Goal: Task Accomplishment & Management: Use online tool/utility

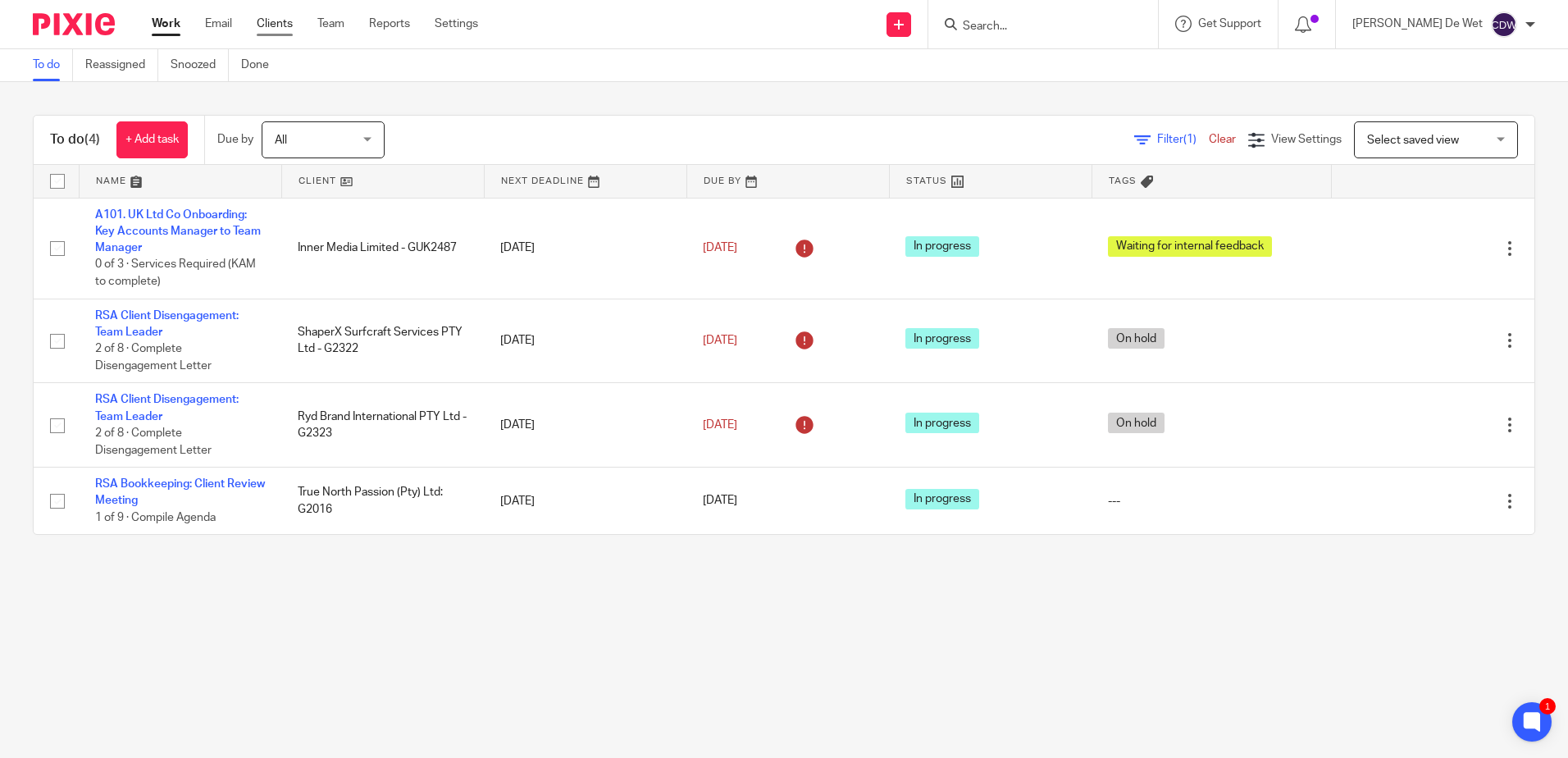
click at [274, 26] on link "Clients" at bounding box center [274, 23] width 36 height 17
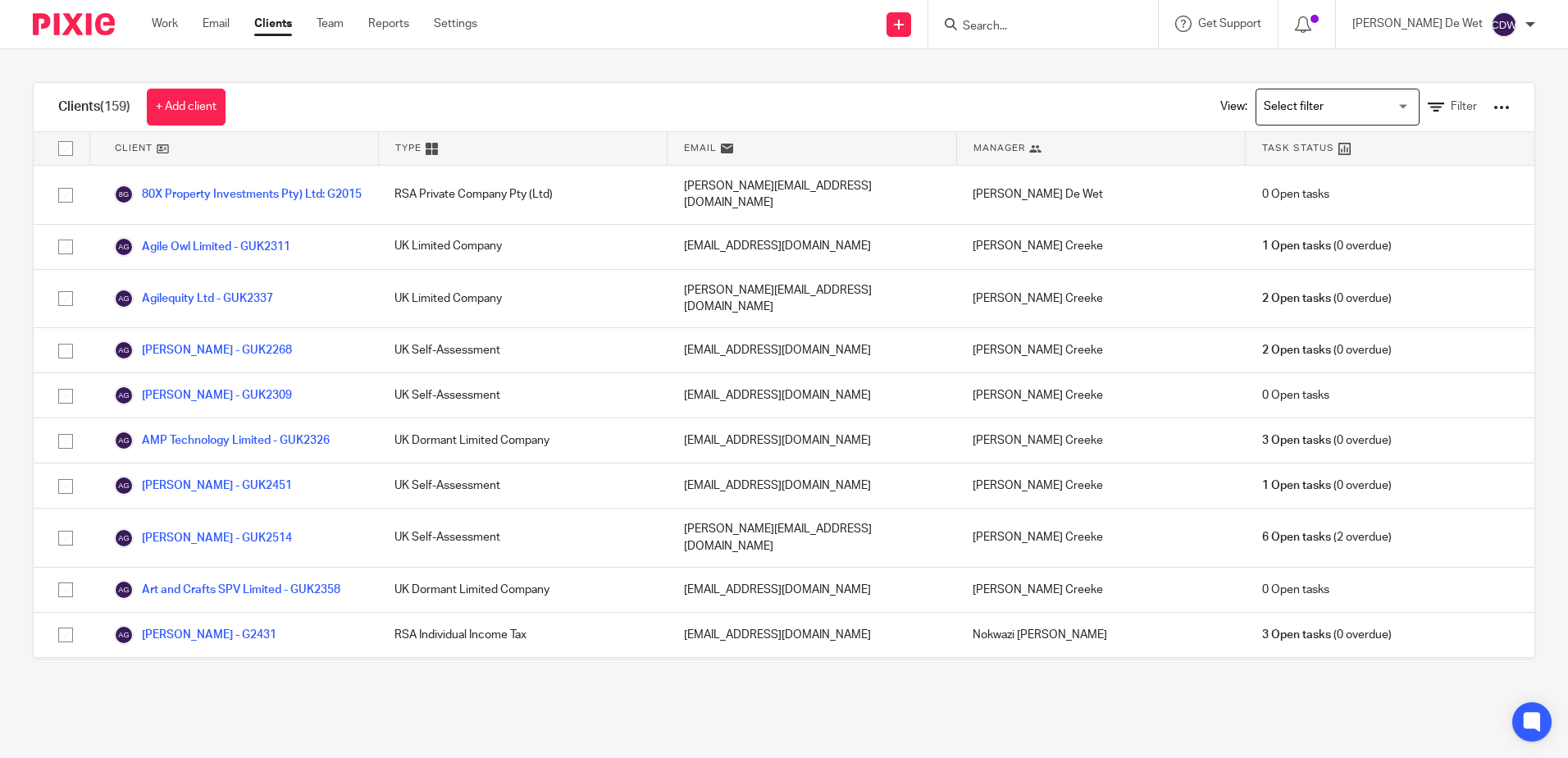
click at [1078, 29] on input "Search" at bounding box center [1035, 26] width 148 height 15
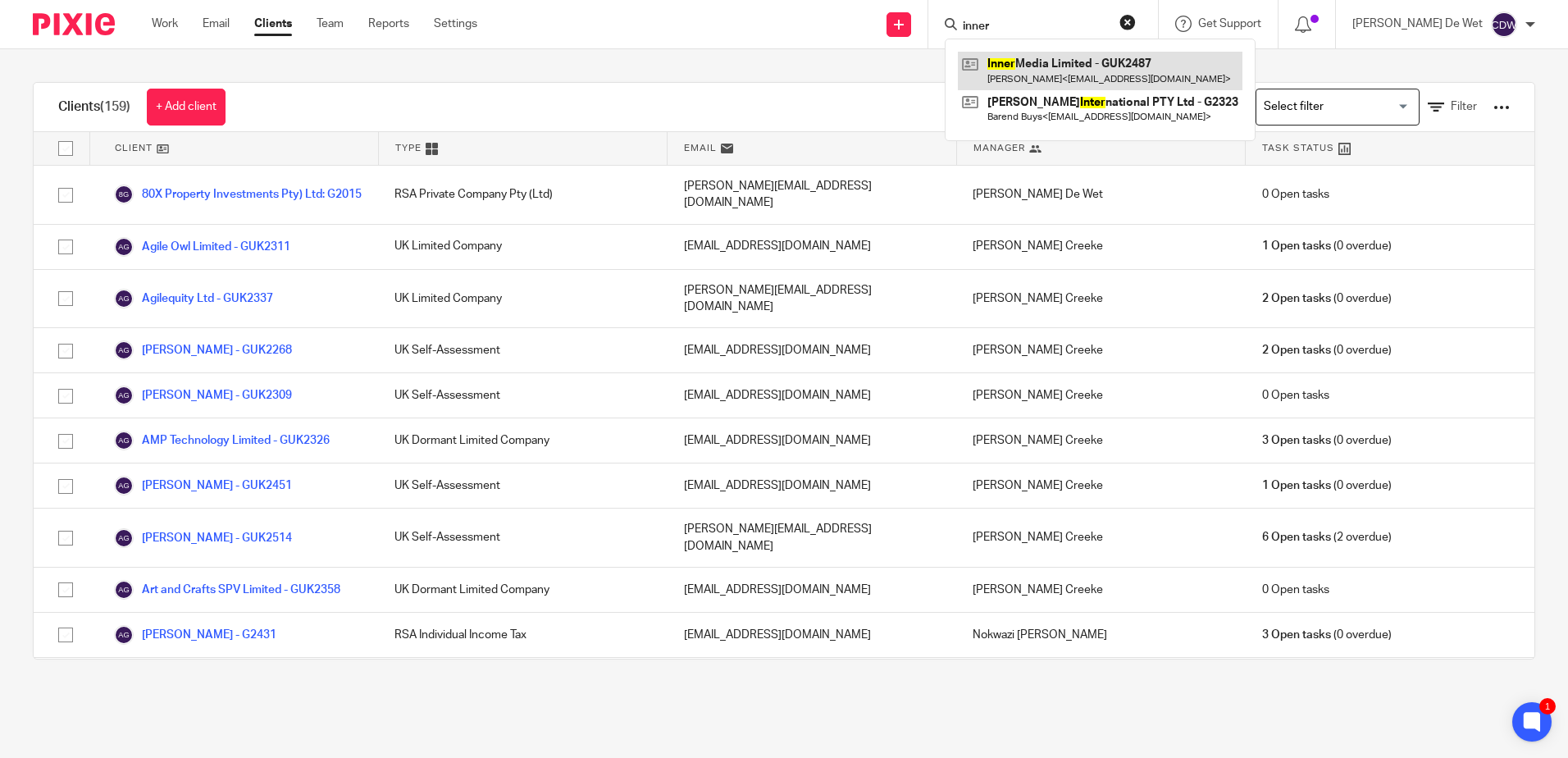
type input "inner"
click at [1090, 66] on link at bounding box center [1100, 70] width 285 height 38
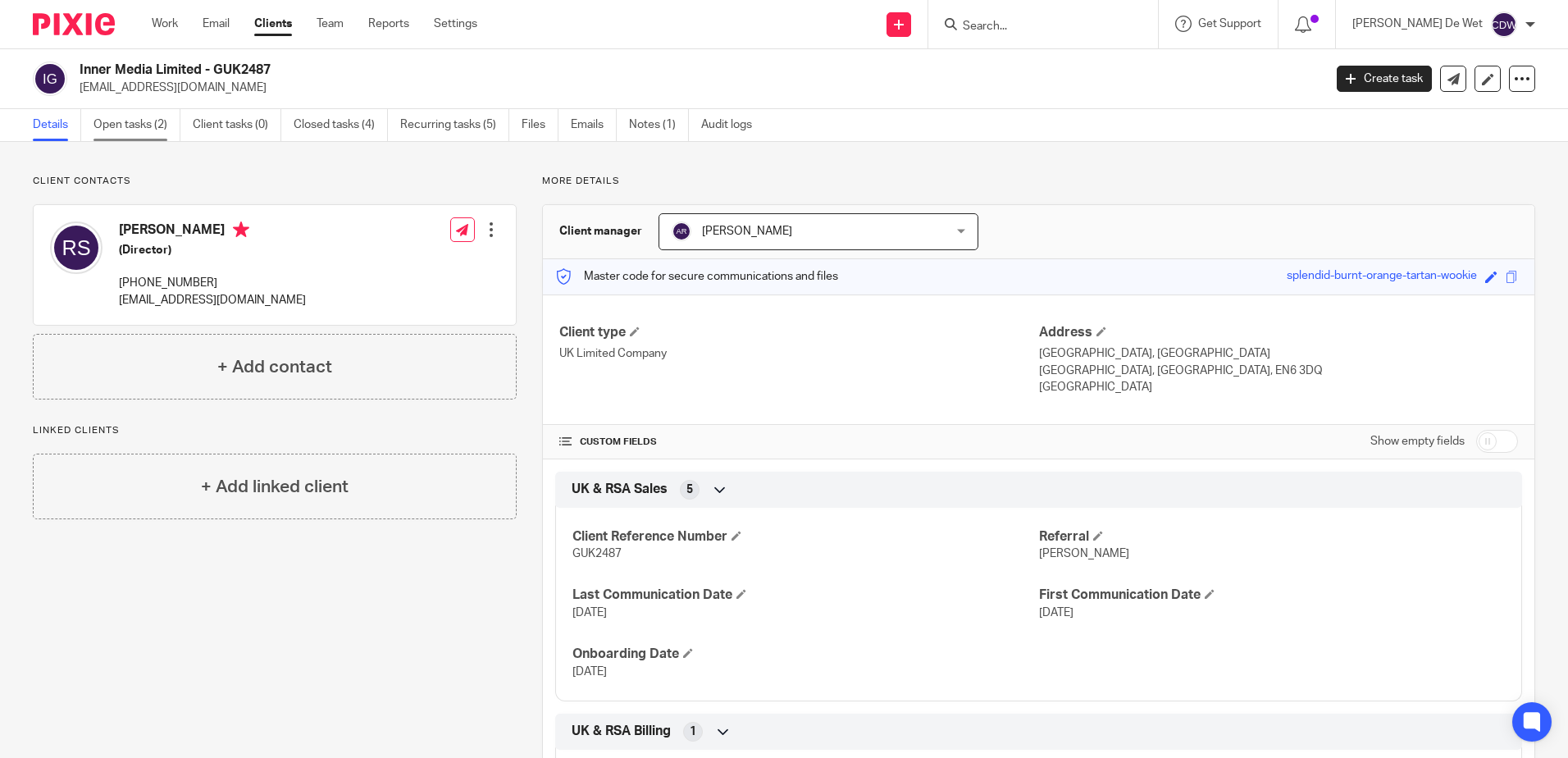
click at [159, 131] on link "Open tasks (2)" at bounding box center [136, 125] width 87 height 32
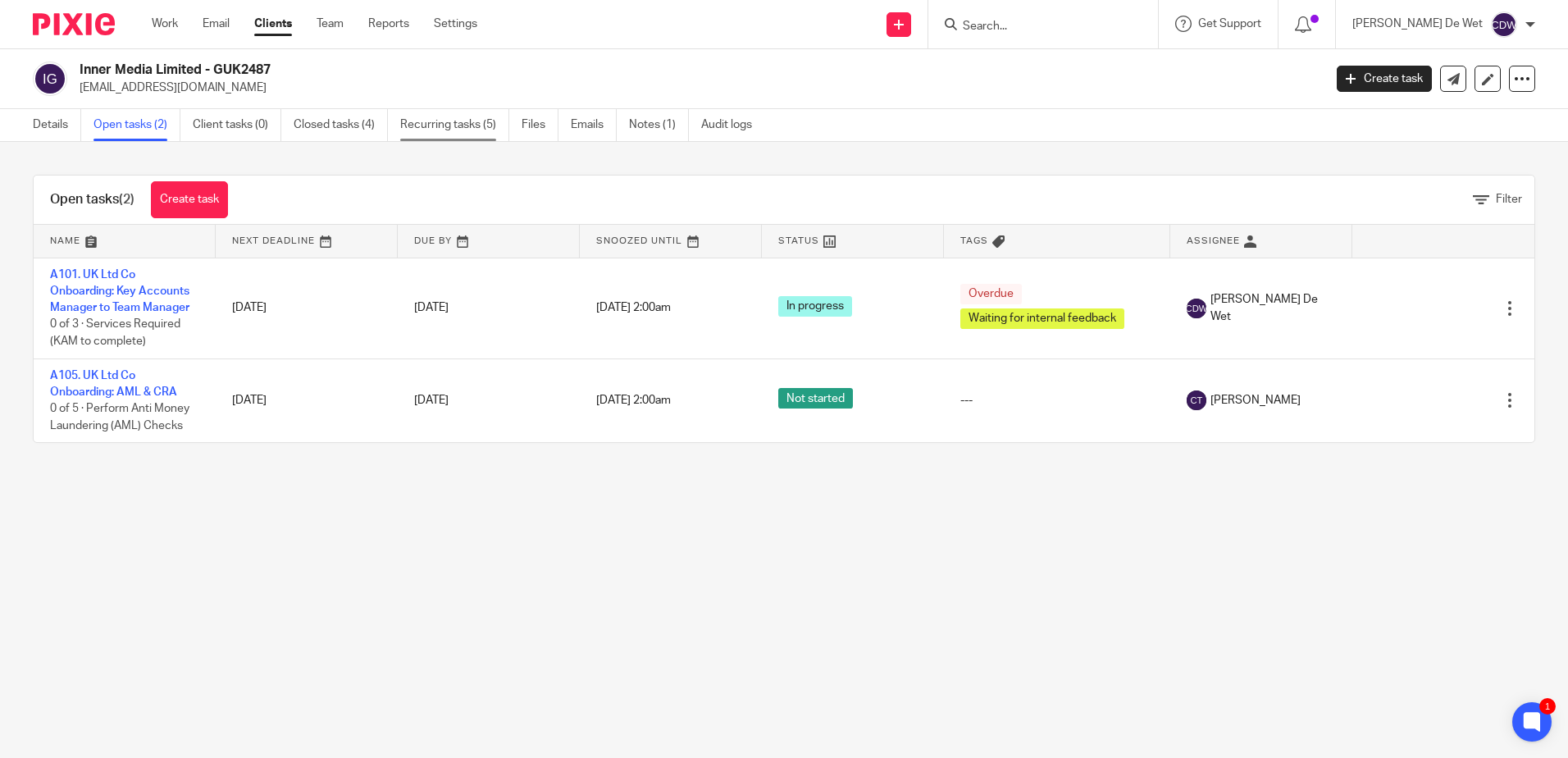
click at [466, 133] on link "Recurring tasks (5)" at bounding box center [455, 125] width 109 height 32
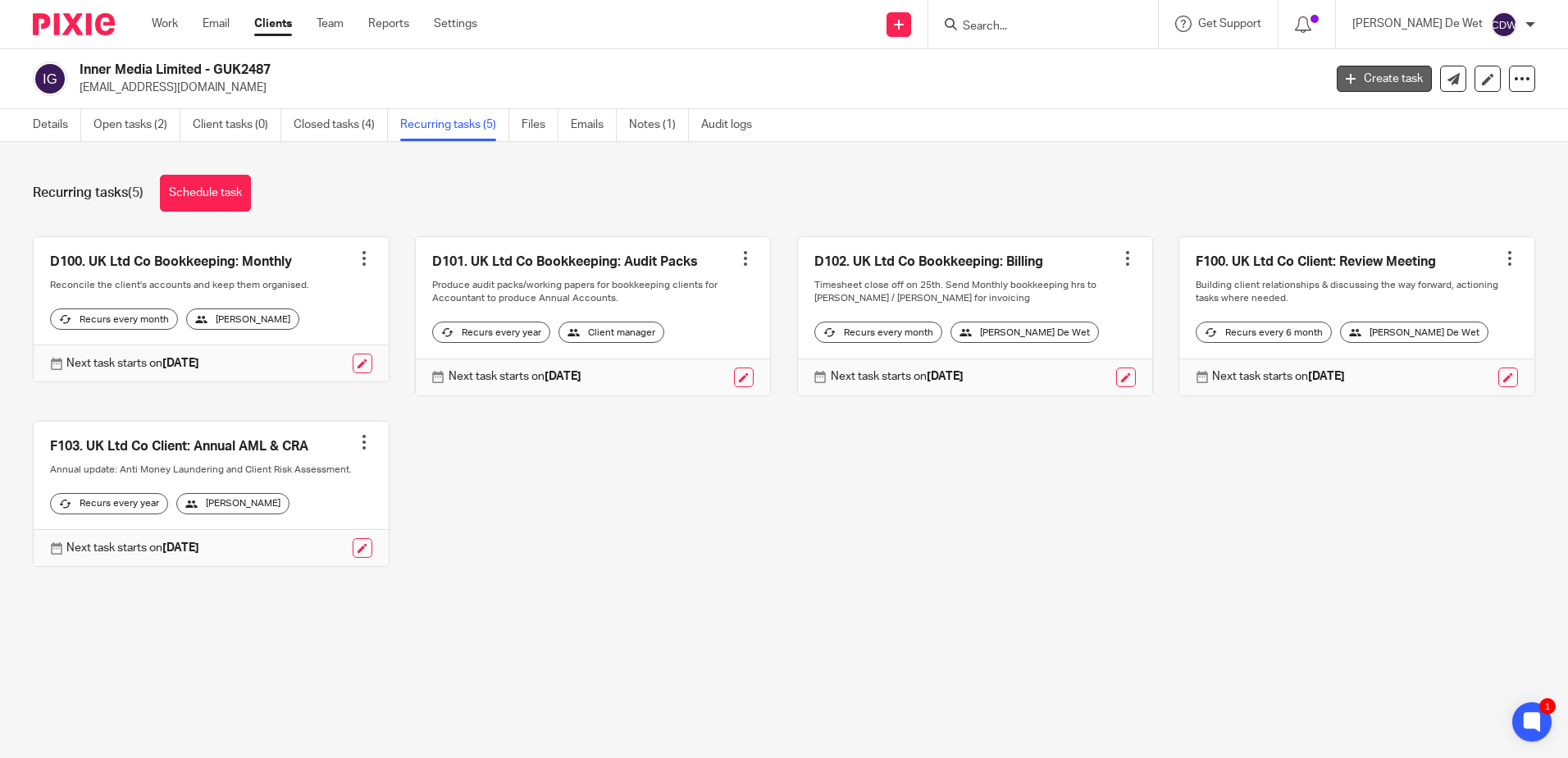
click at [1386, 85] on link "Create task" at bounding box center [1385, 78] width 95 height 26
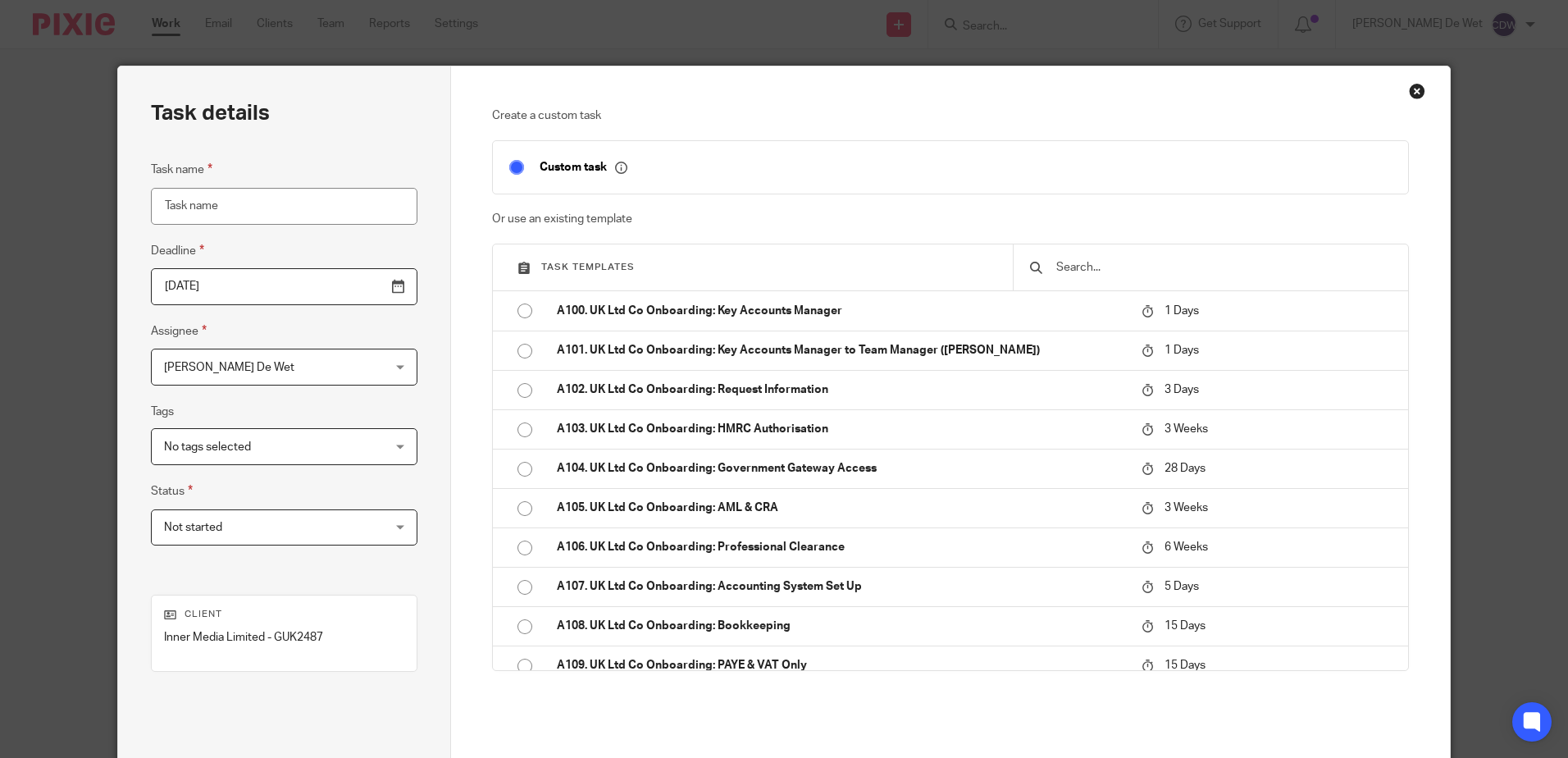
click at [361, 372] on div "[PERSON_NAME] De Wet [PERSON_NAME] De Wet" at bounding box center [284, 367] width 267 height 37
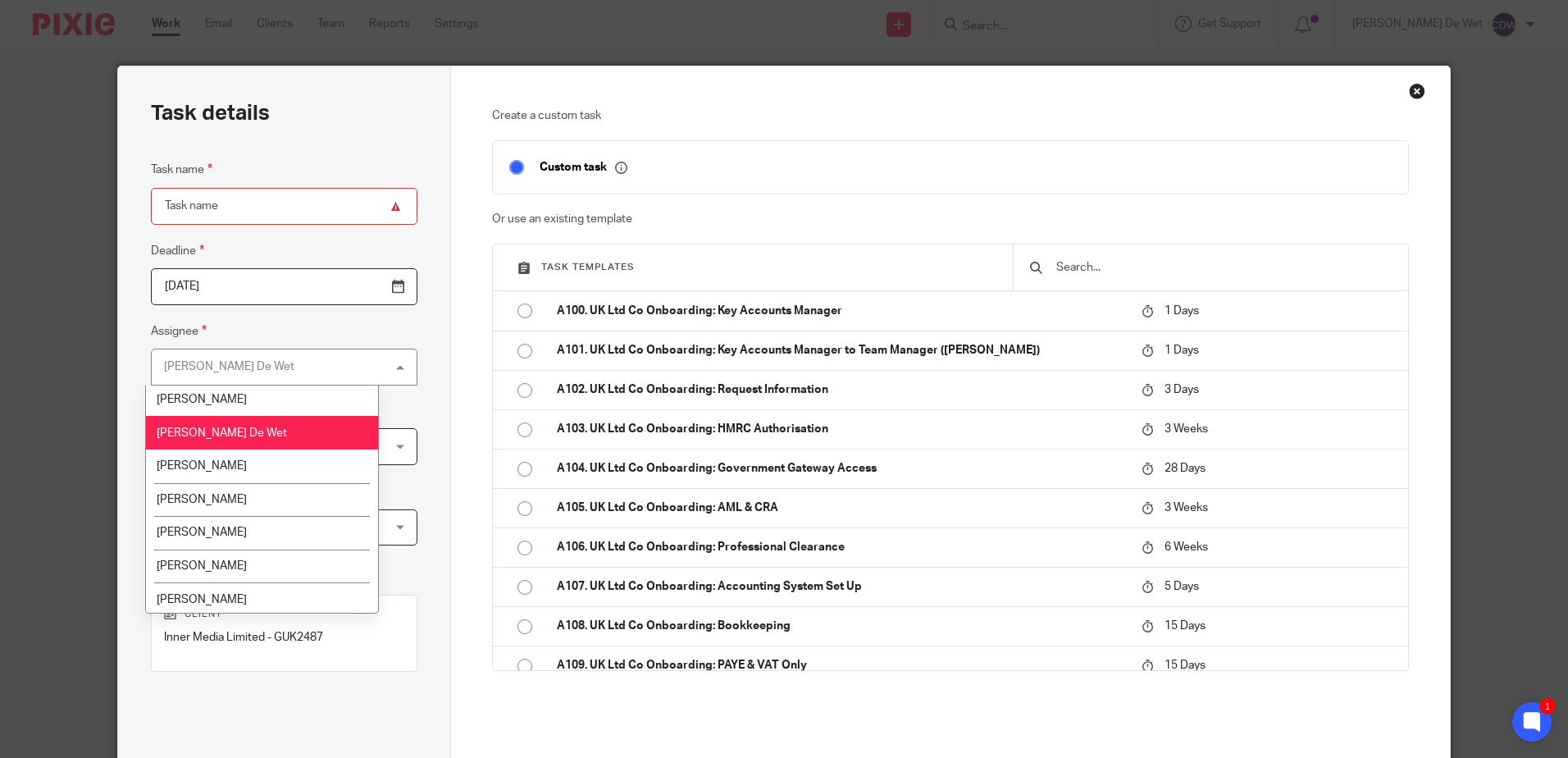
scroll to position [164, 0]
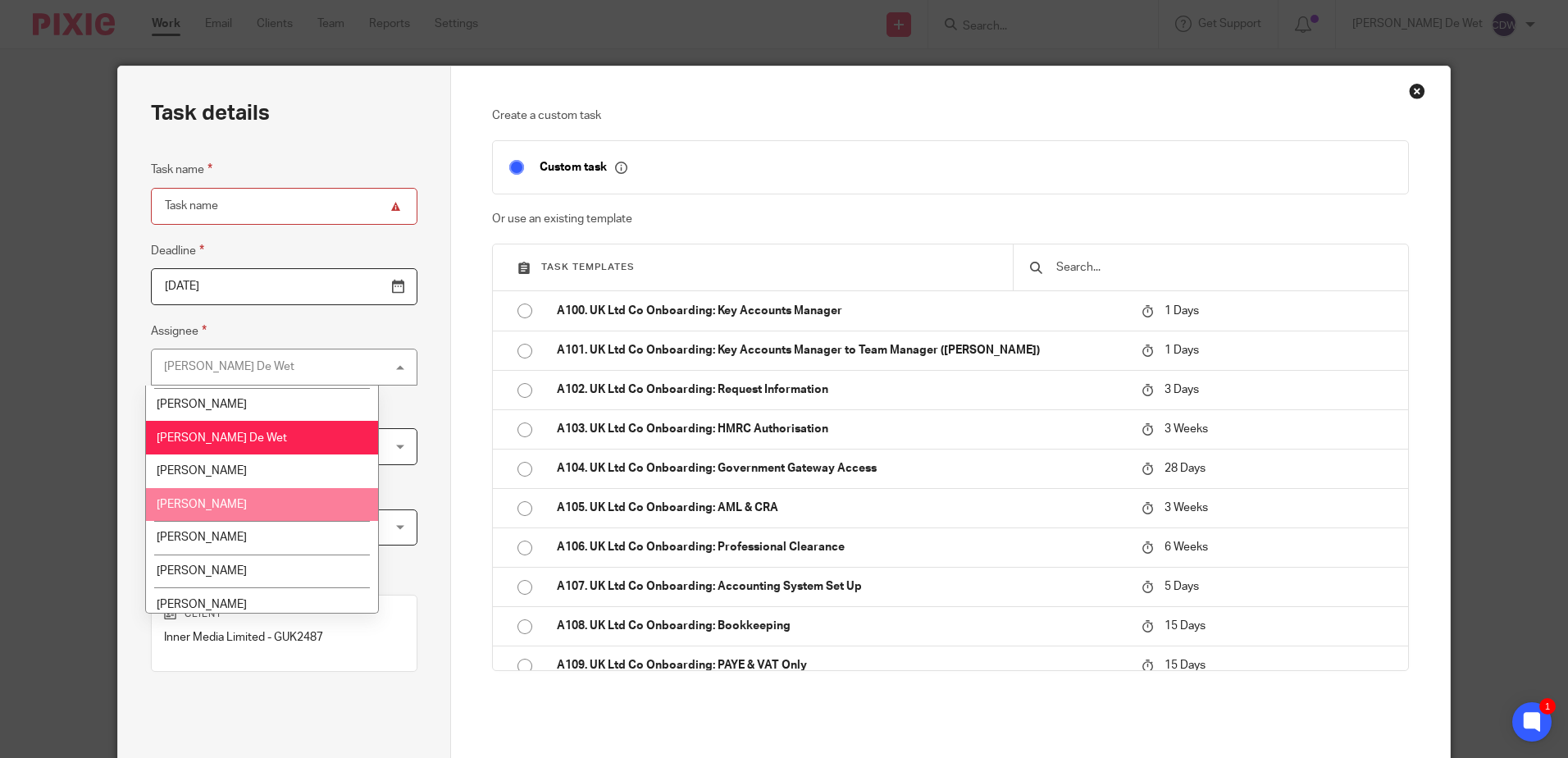
click at [301, 506] on li "Jade Tittleton" at bounding box center [262, 505] width 232 height 34
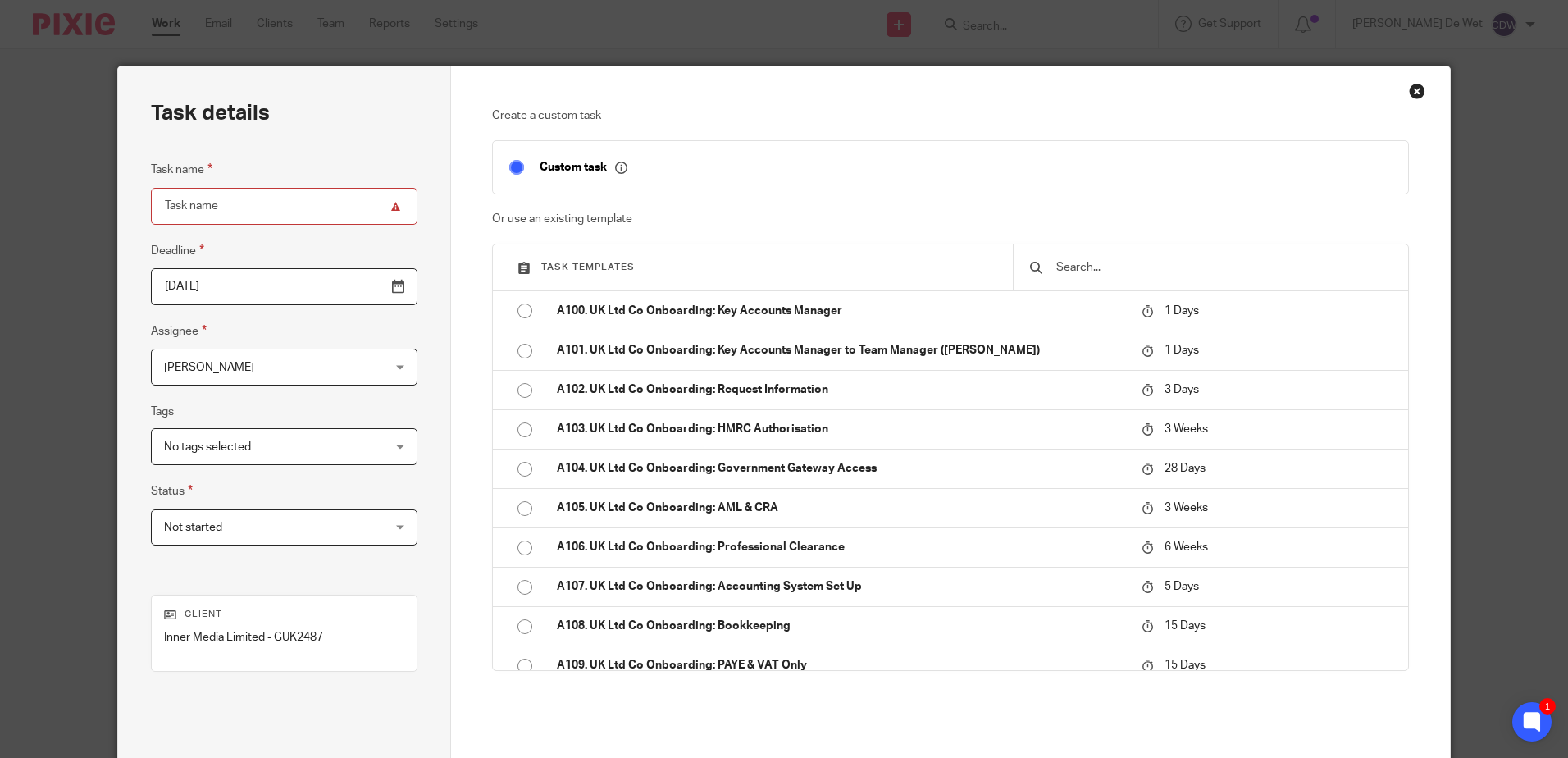
click at [1126, 267] on input "text" at bounding box center [1224, 268] width 338 height 18
type input "k"
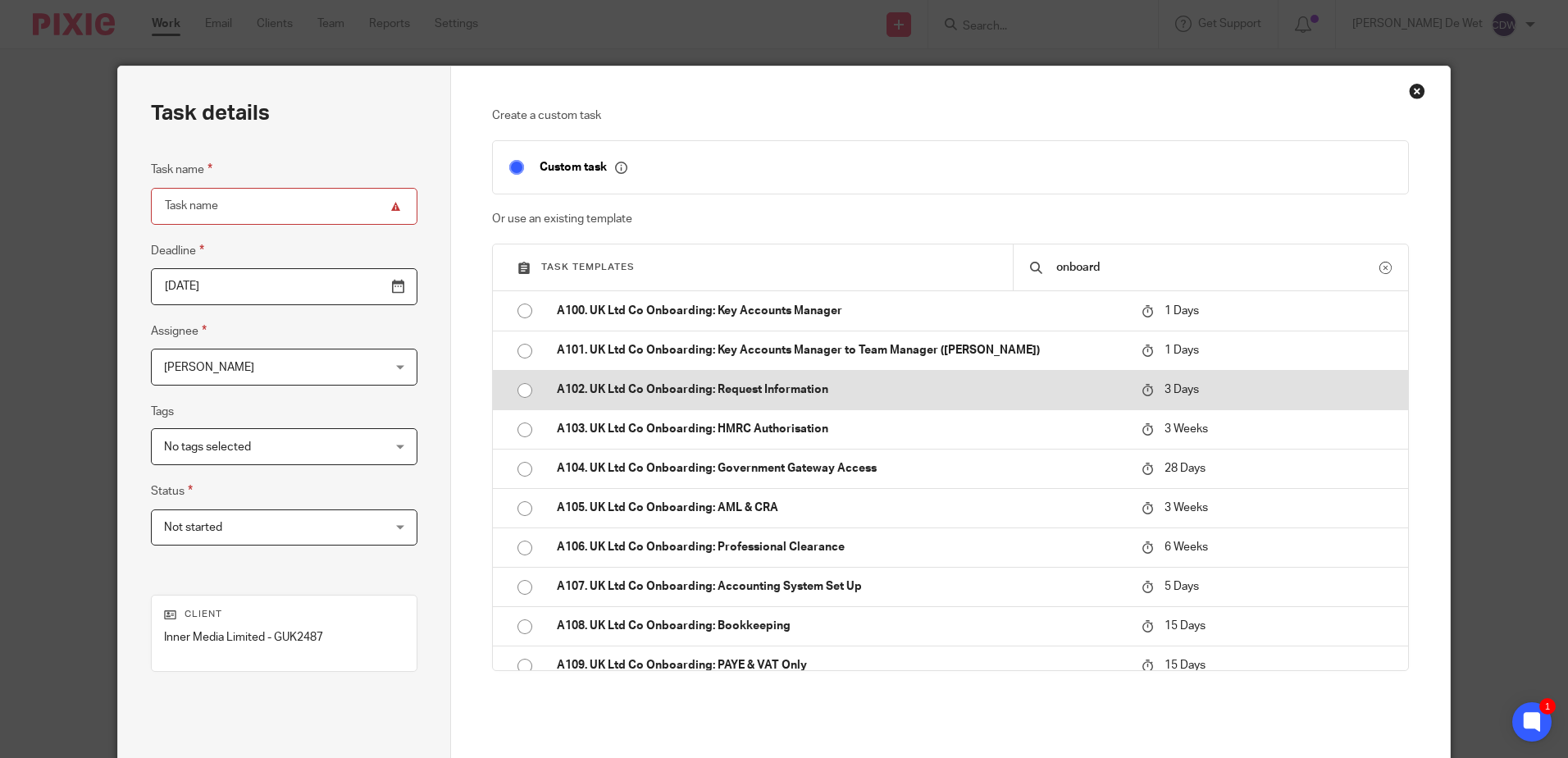
type input "onboard"
click at [516, 392] on input "radio" at bounding box center [525, 390] width 31 height 31
type input "2025-08-17"
type input "A102. UK Ltd Co Onboarding: Request Information"
checkbox input "false"
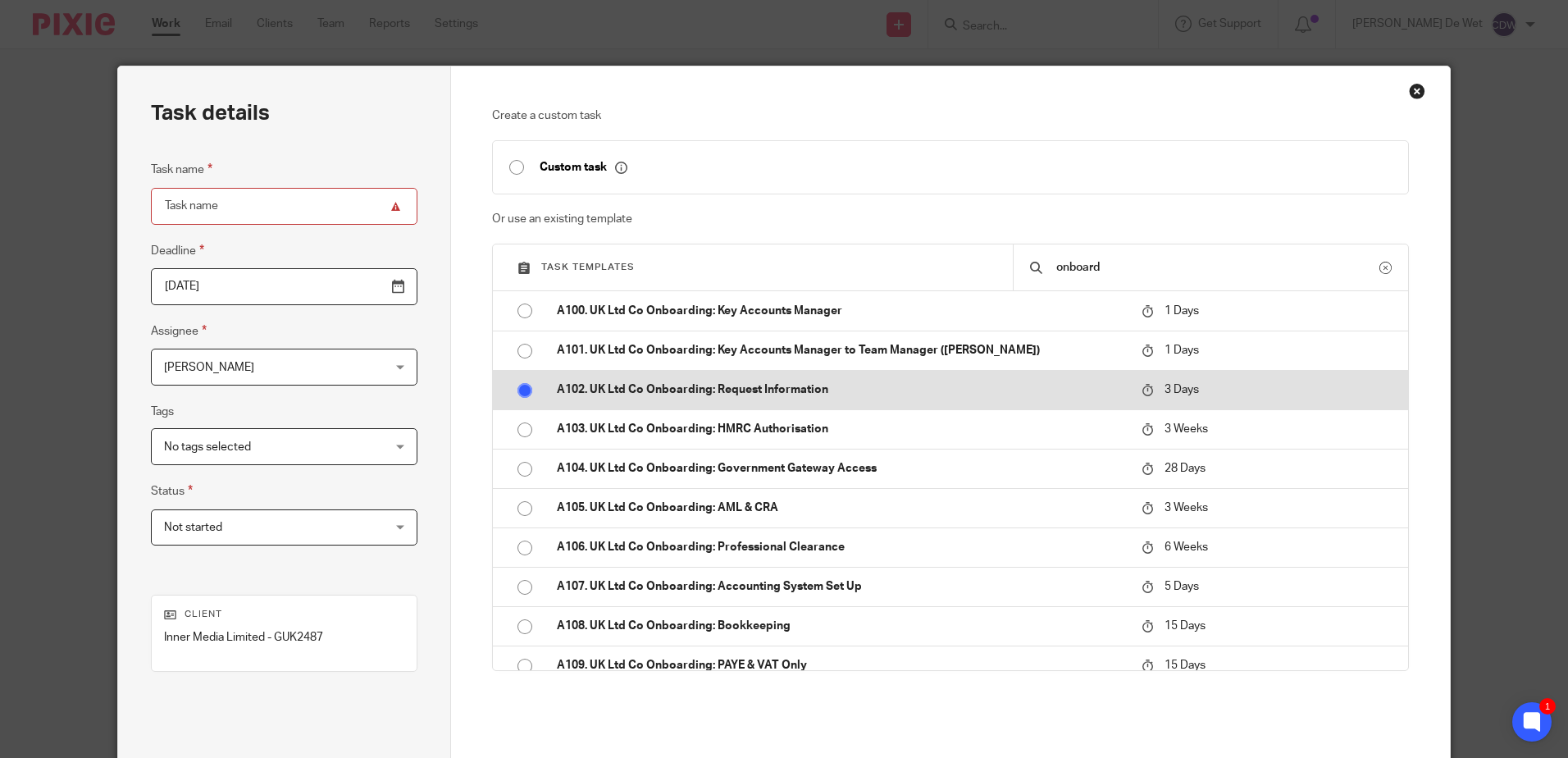
radio input "false"
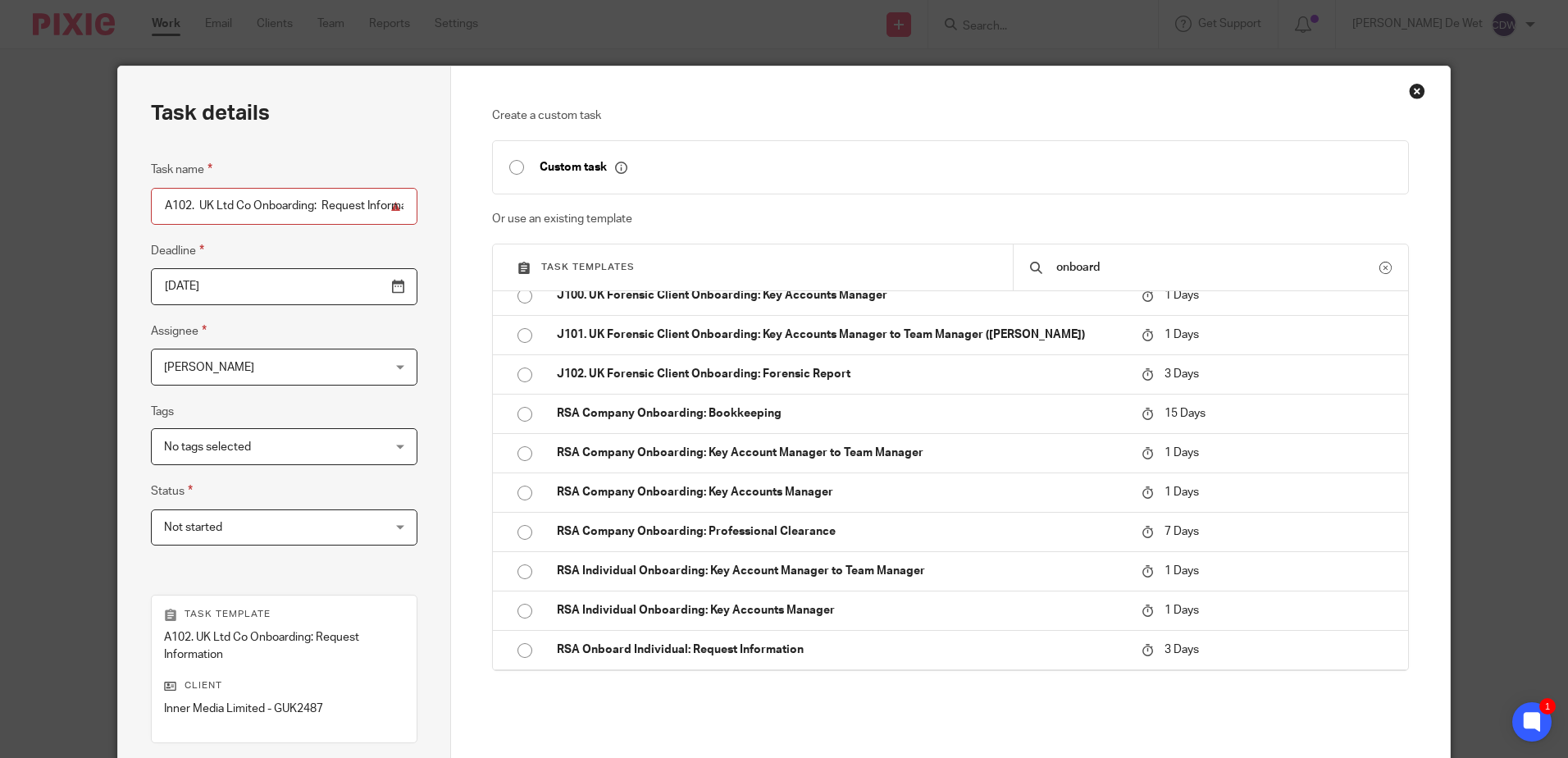
scroll to position [228, 0]
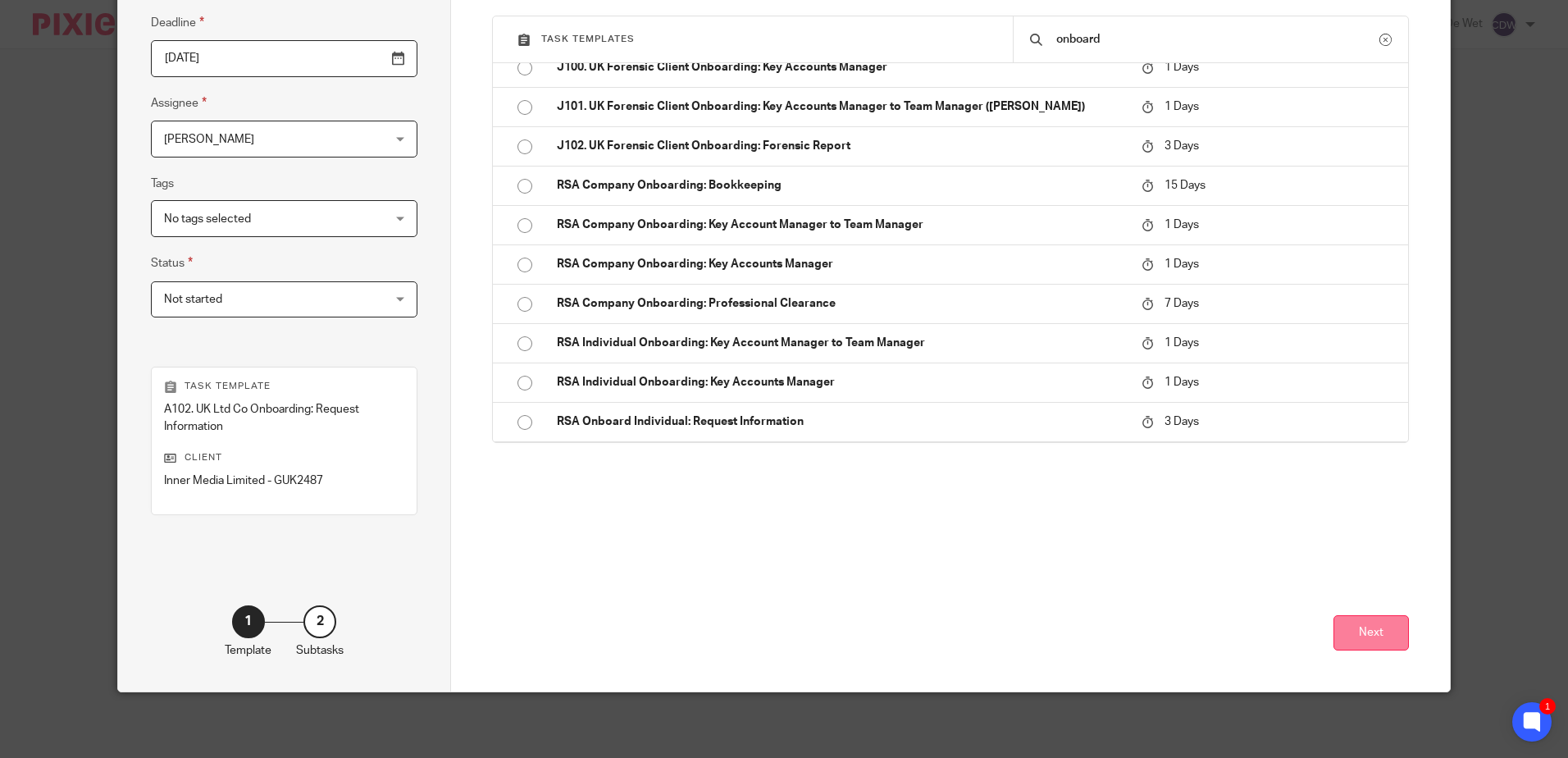
click at [1376, 635] on button "Next" at bounding box center [1372, 633] width 76 height 35
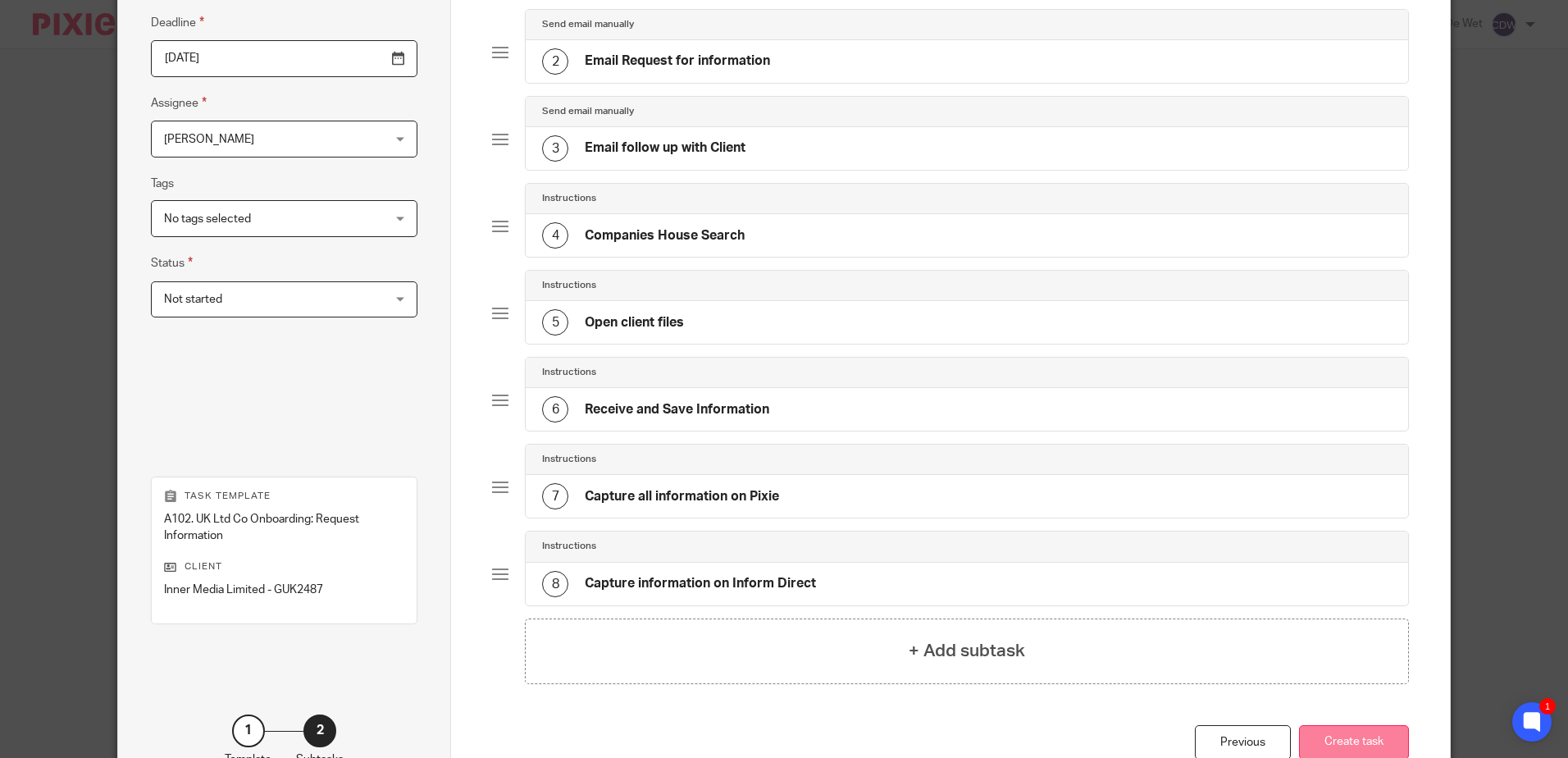
click at [1364, 741] on button "Create task" at bounding box center [1354, 743] width 110 height 35
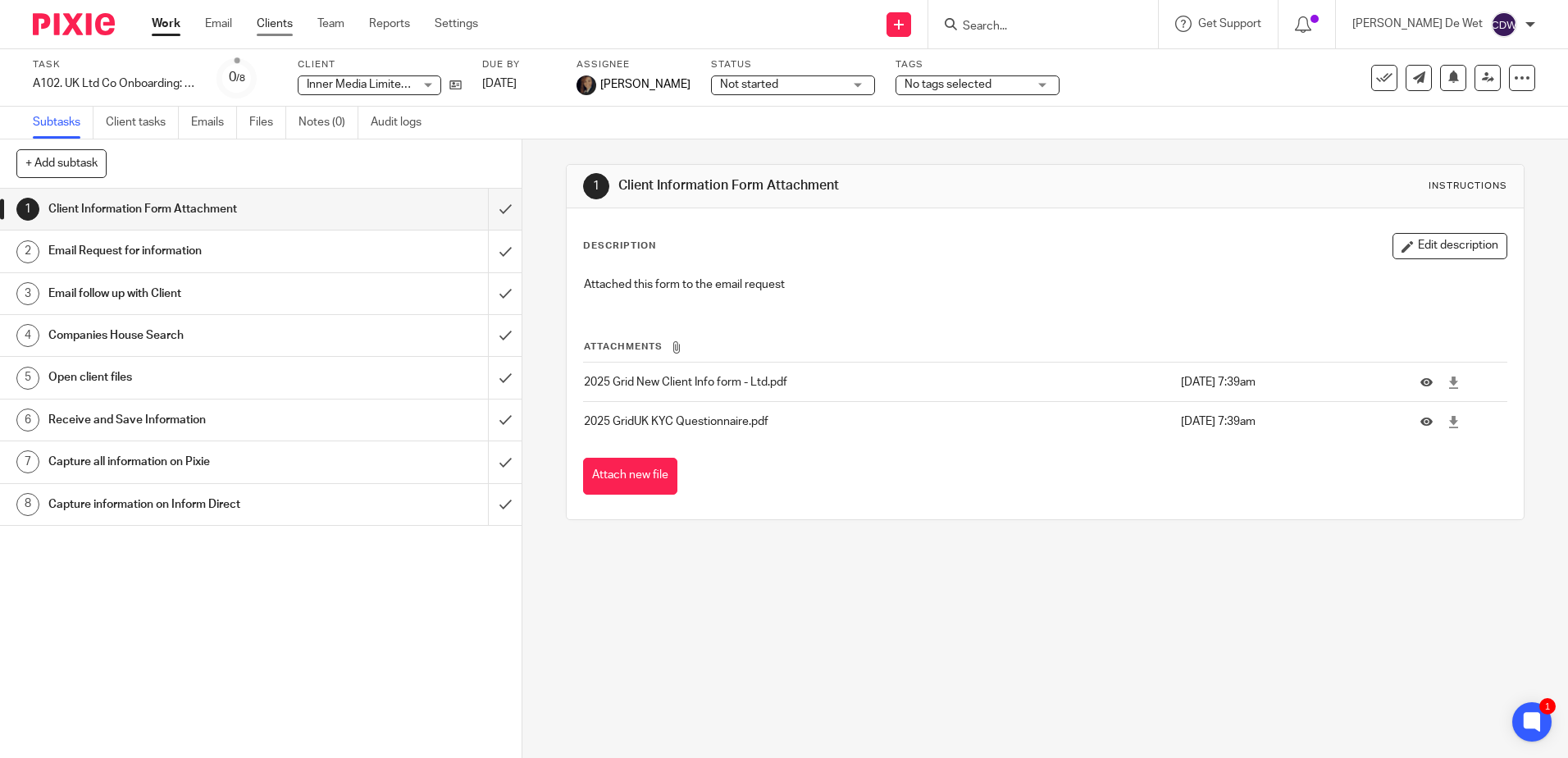
click at [288, 23] on link "Clients" at bounding box center [274, 23] width 36 height 17
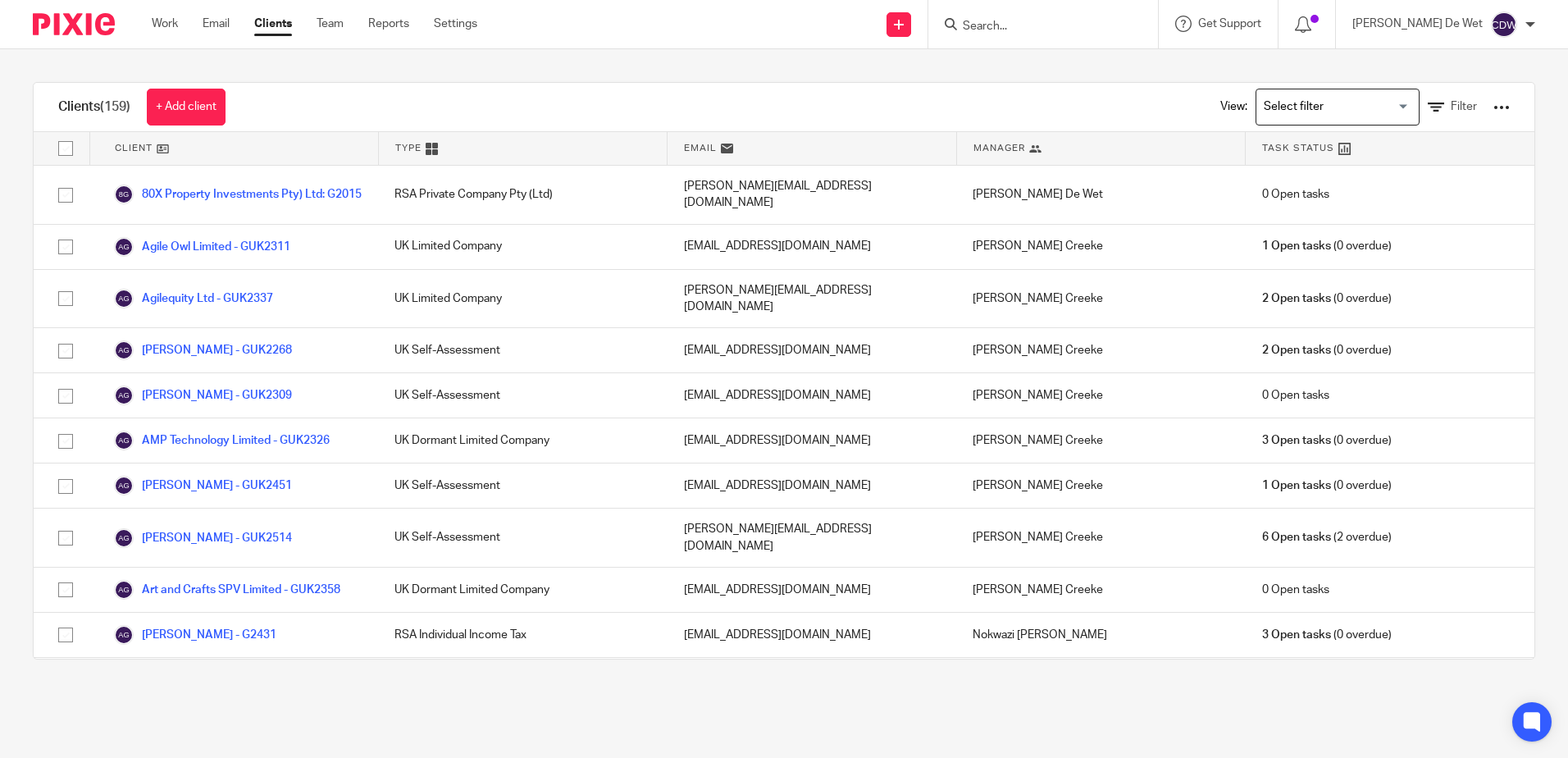
click at [1019, 23] on input "Search" at bounding box center [1035, 26] width 148 height 15
type input "inn"
click at [1079, 76] on link at bounding box center [1096, 70] width 277 height 38
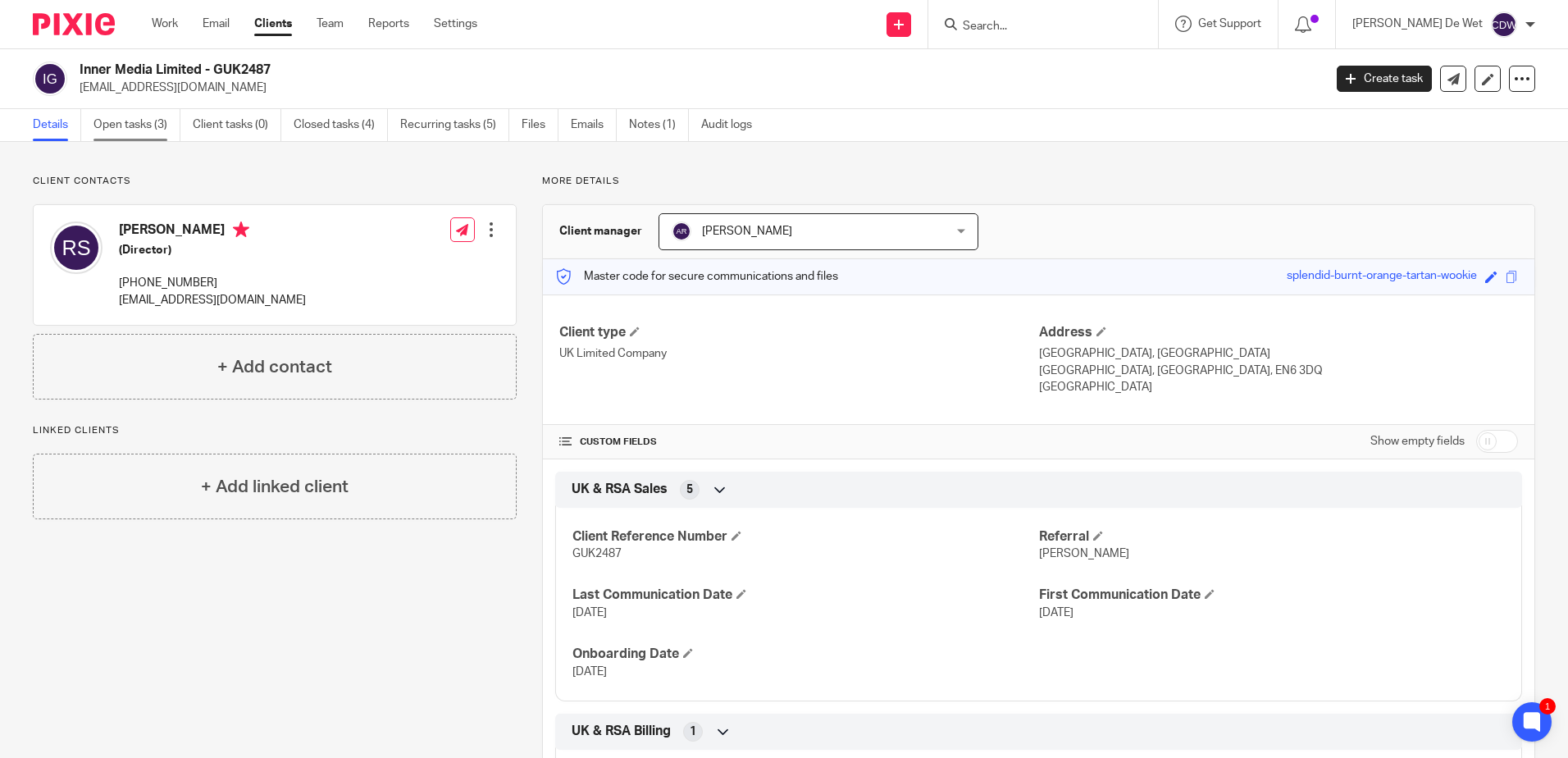
click at [141, 131] on link "Open tasks (3)" at bounding box center [136, 125] width 87 height 32
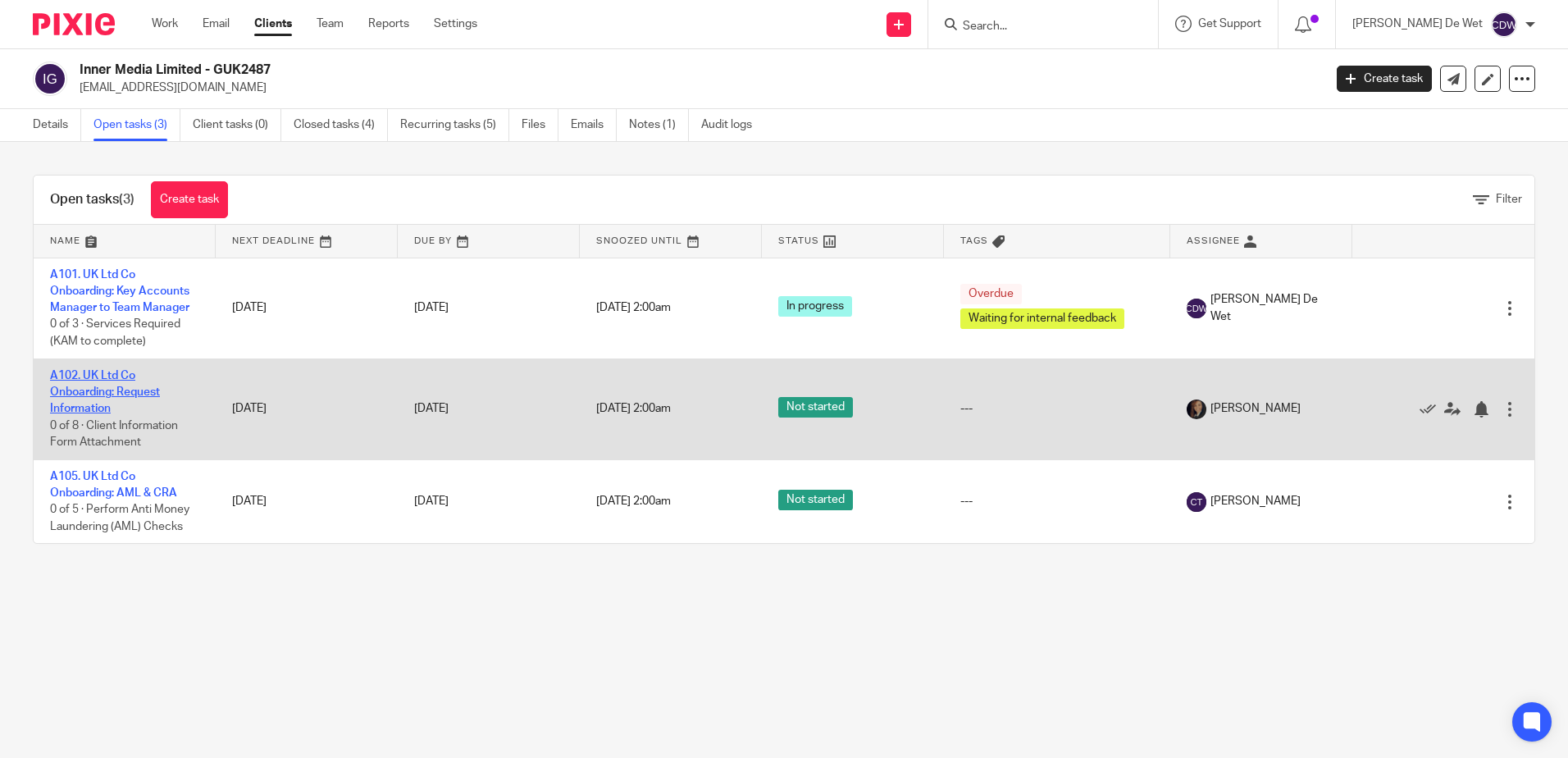
click at [124, 395] on link "A102. UK Ltd Co Onboarding: Request Information" at bounding box center [104, 392] width 110 height 45
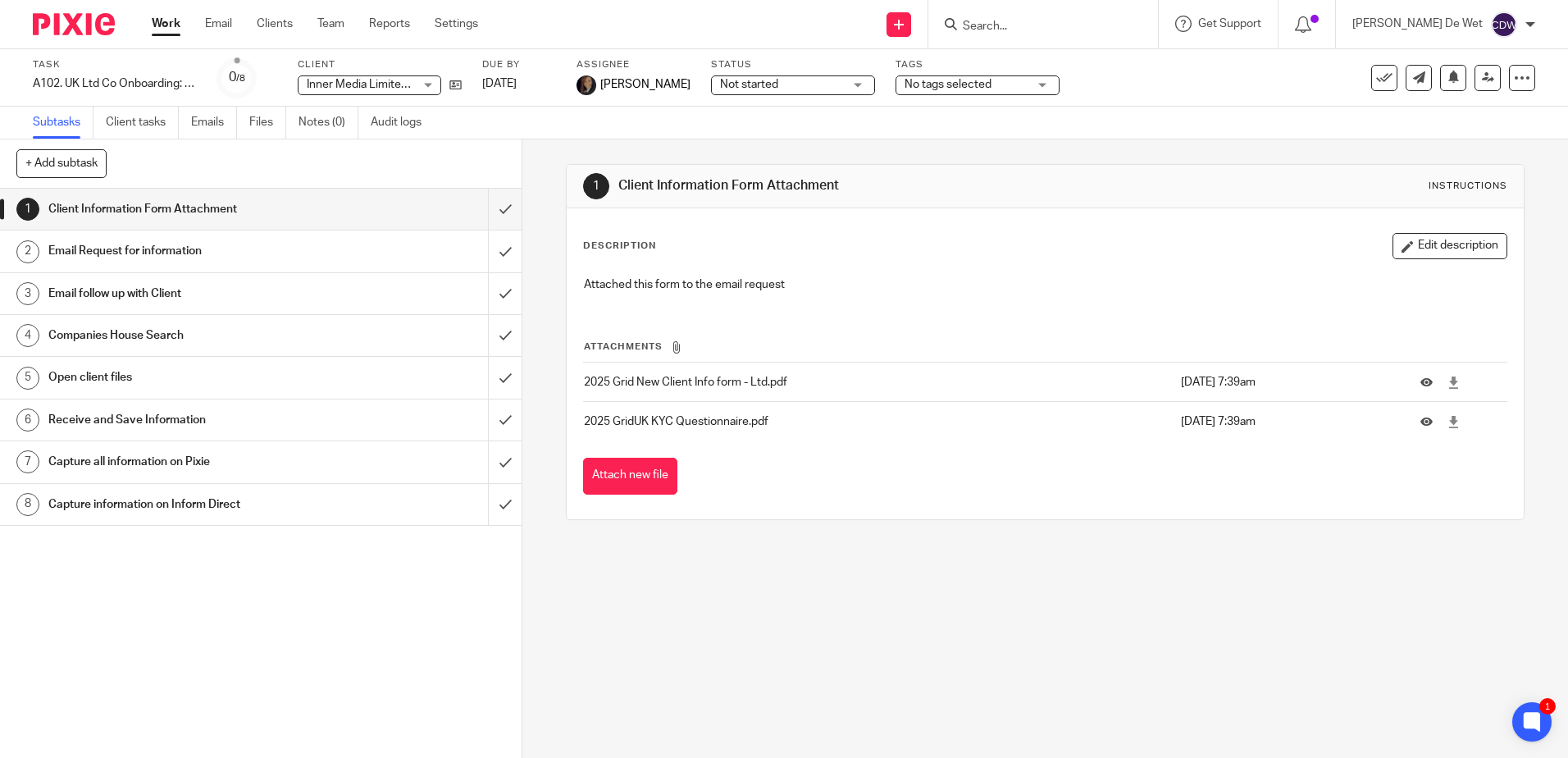
click at [171, 262] on h1 "Email Request for information" at bounding box center [190, 250] width 282 height 24
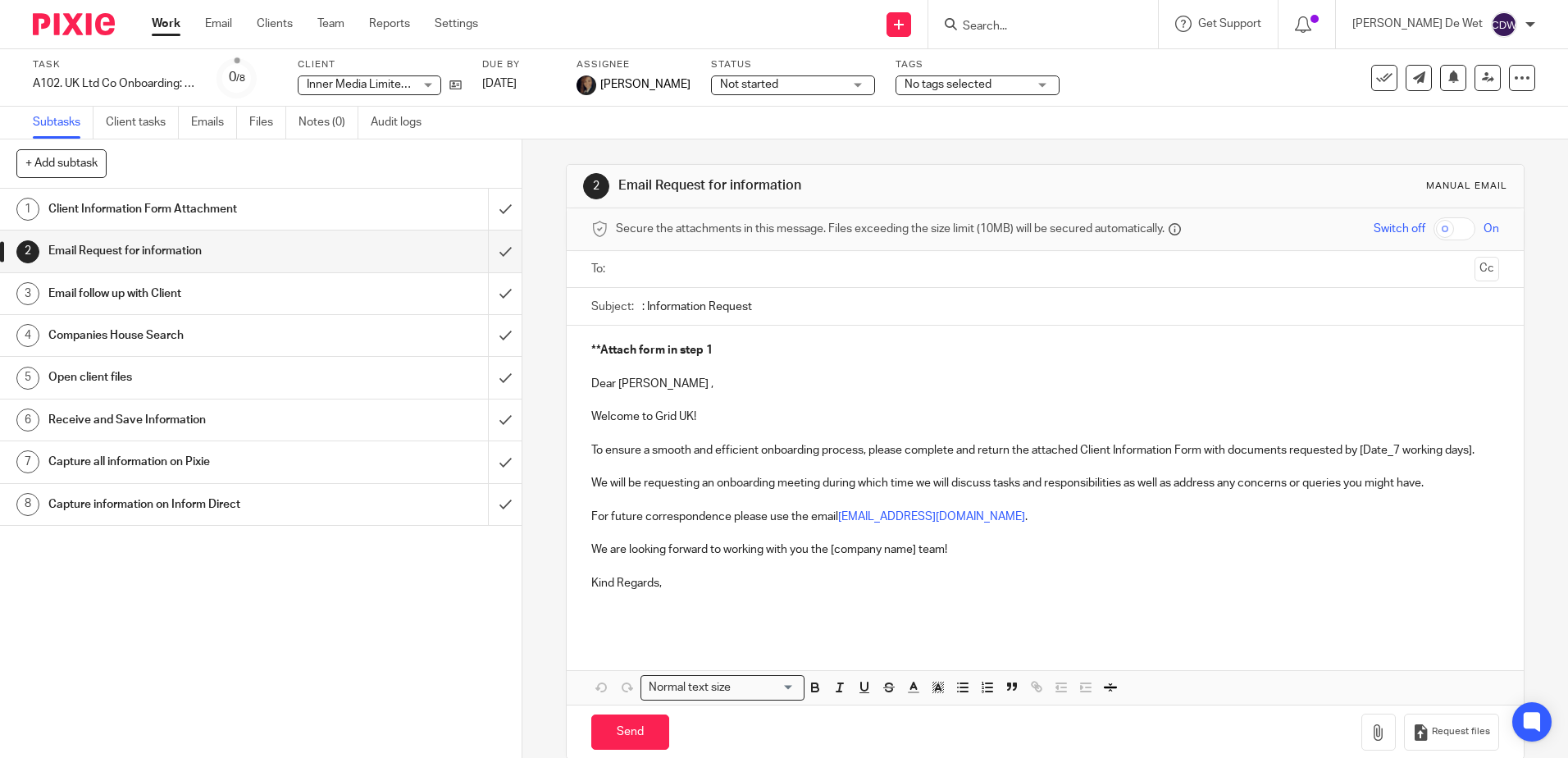
click at [223, 217] on h1 "Client Information Form Attachment" at bounding box center [190, 208] width 282 height 24
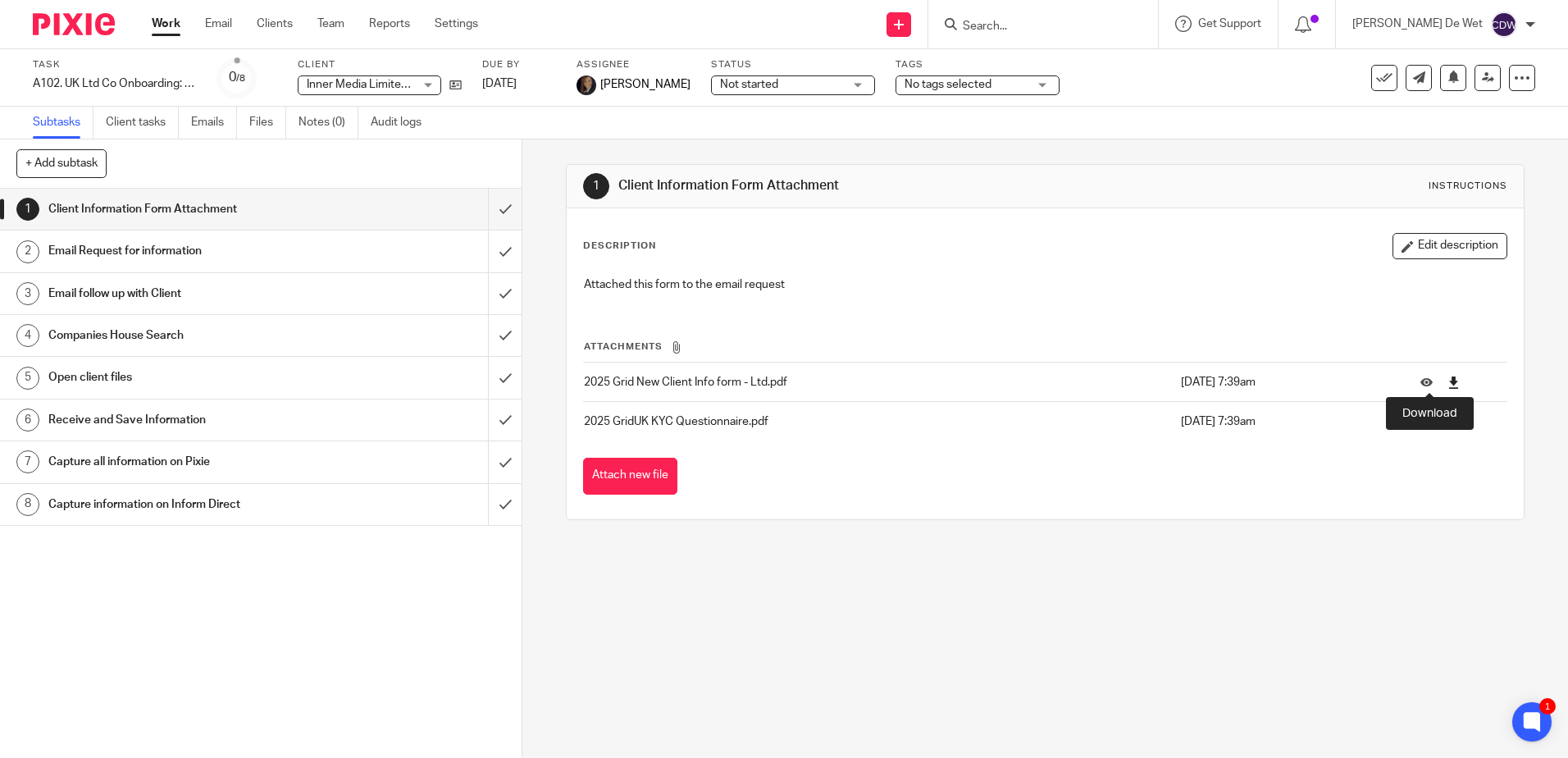
click at [1447, 382] on icon at bounding box center [1453, 382] width 13 height 13
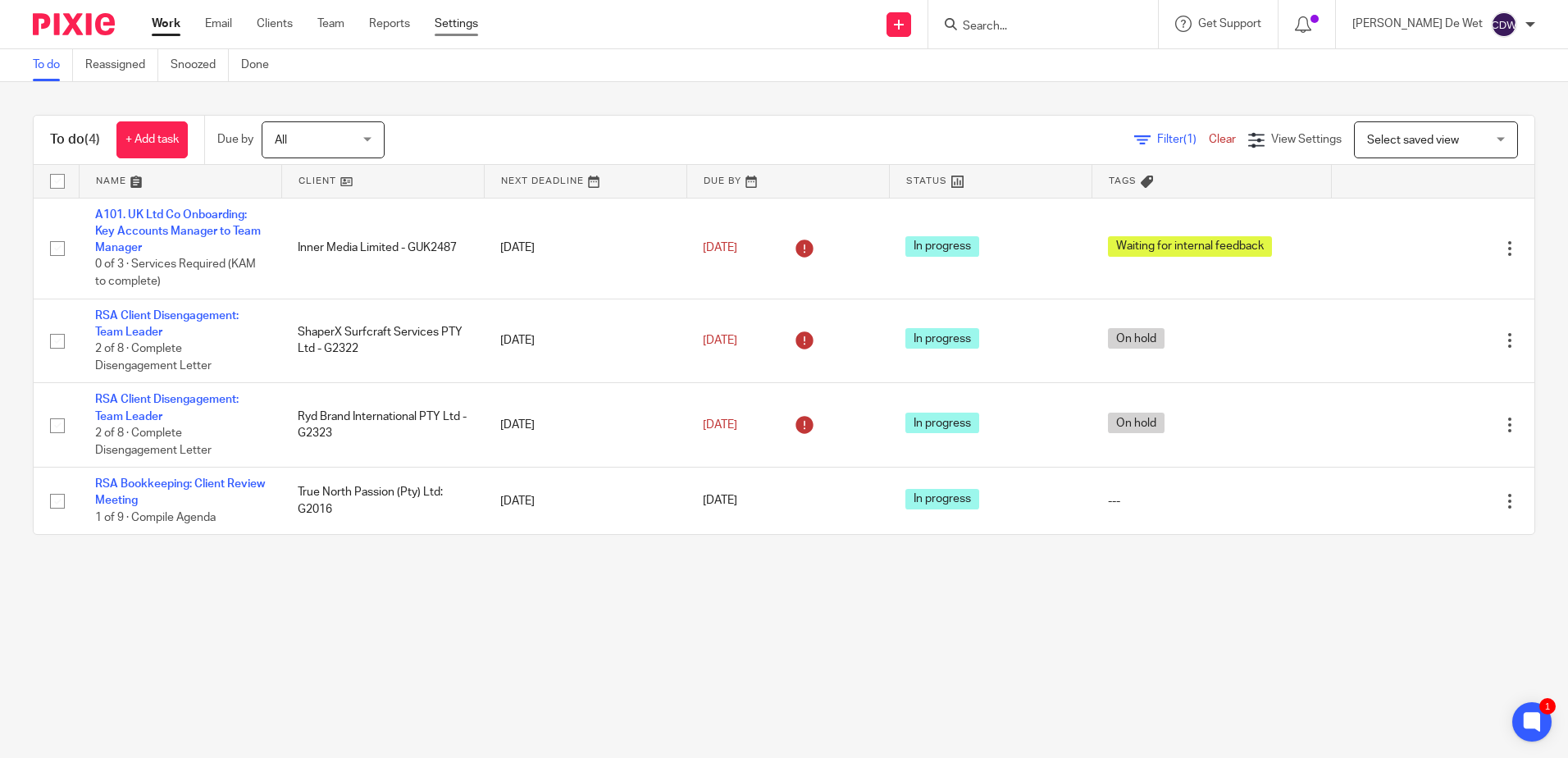
click at [463, 29] on link "Settings" at bounding box center [456, 23] width 44 height 17
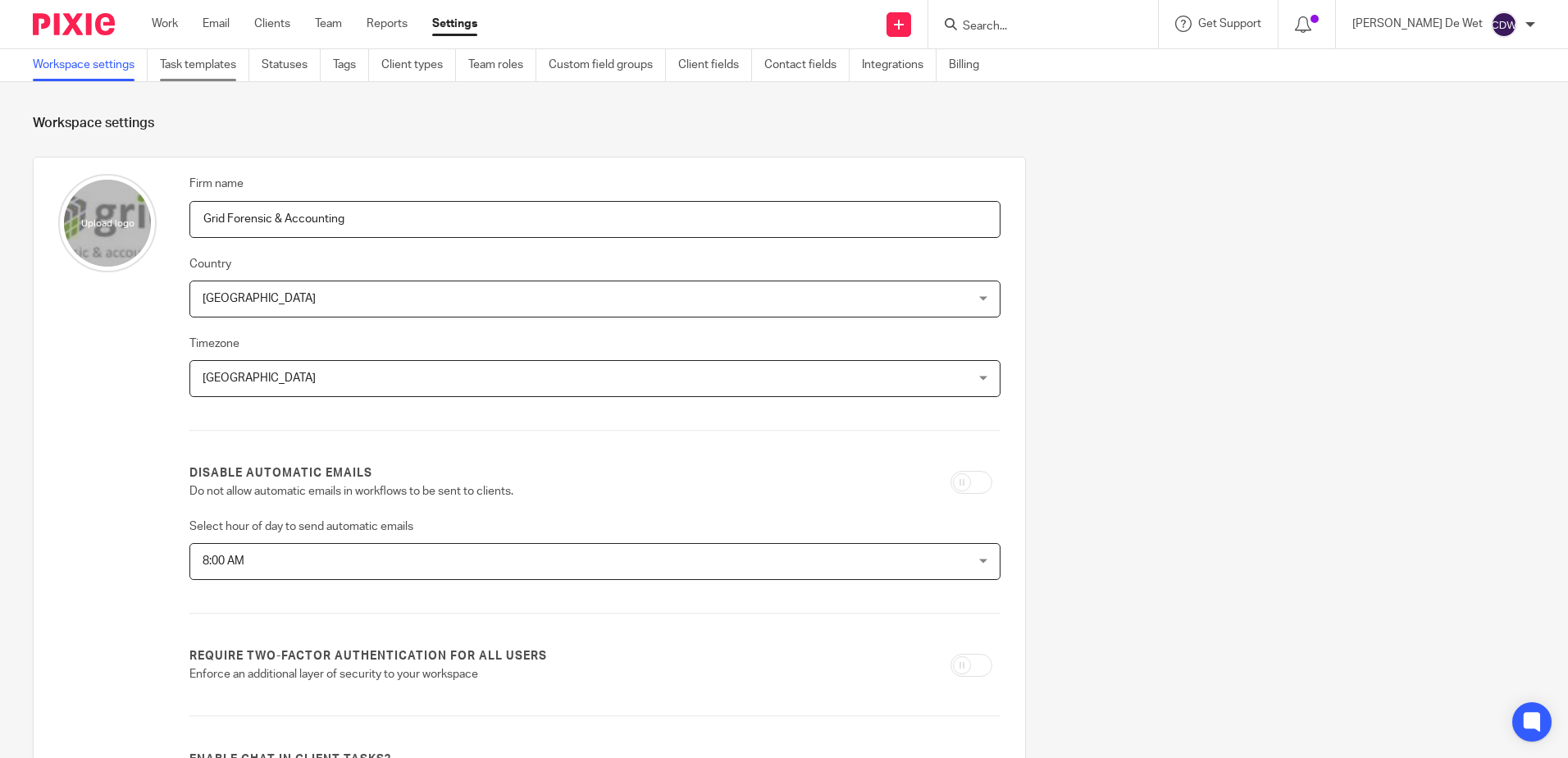
click at [224, 71] on link "Task templates" at bounding box center [204, 65] width 89 height 32
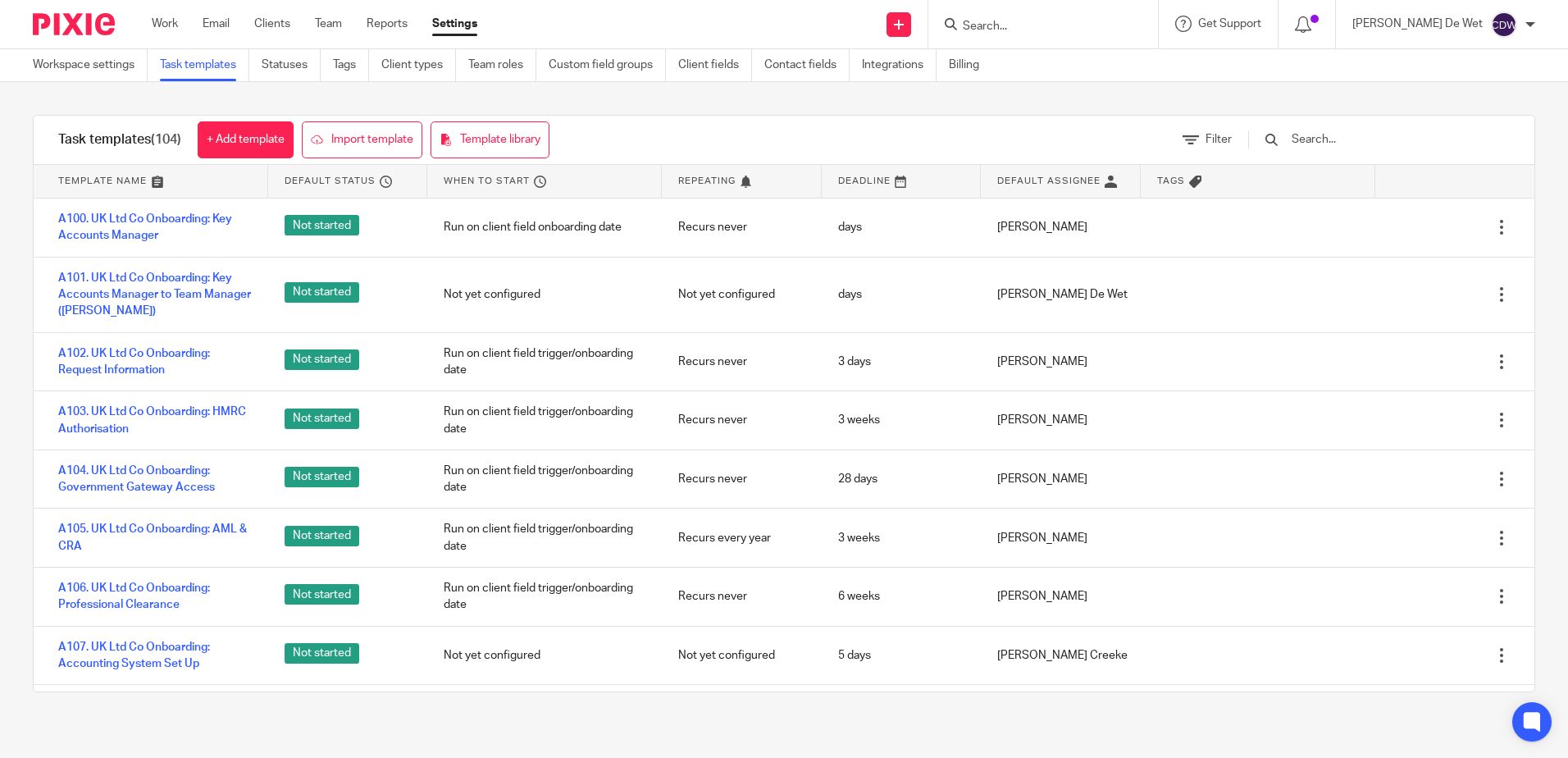
click at [1389, 132] on input "text" at bounding box center [1386, 139] width 191 height 18
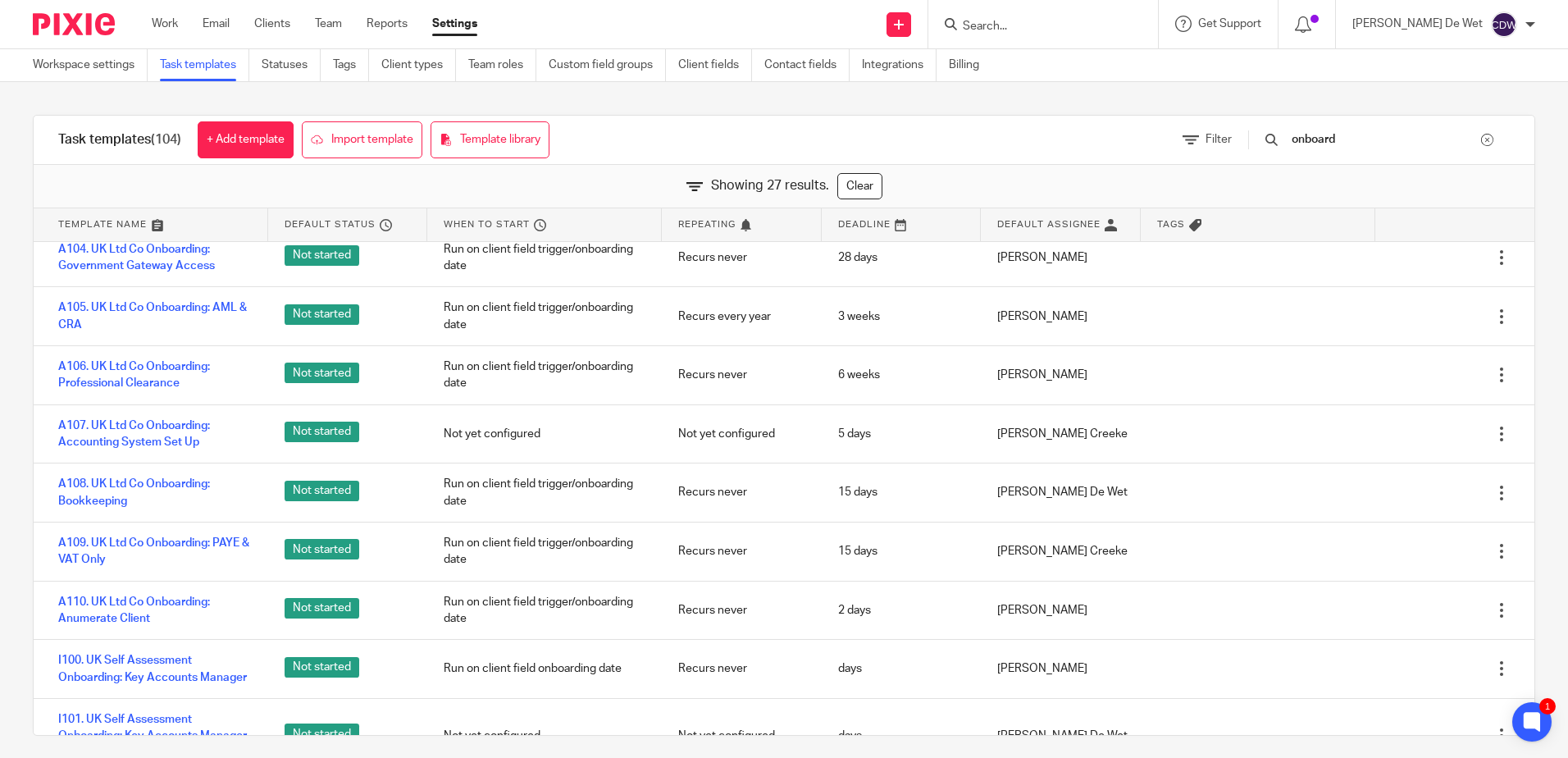
scroll to position [217, 0]
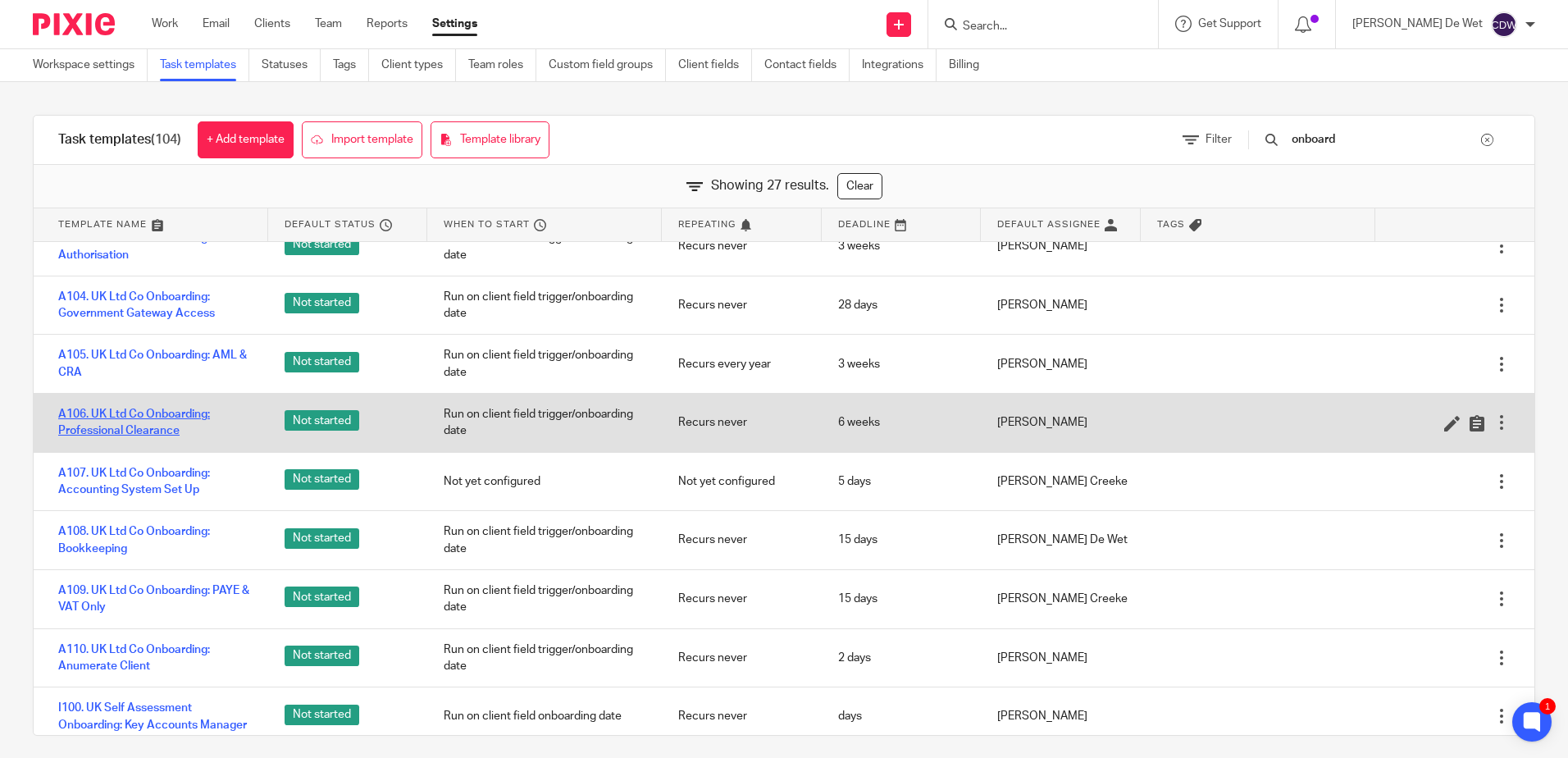
type input "onboard"
click at [148, 420] on link "A106. UK Ltd Co Onboarding: Professional Clearance" at bounding box center [155, 422] width 194 height 34
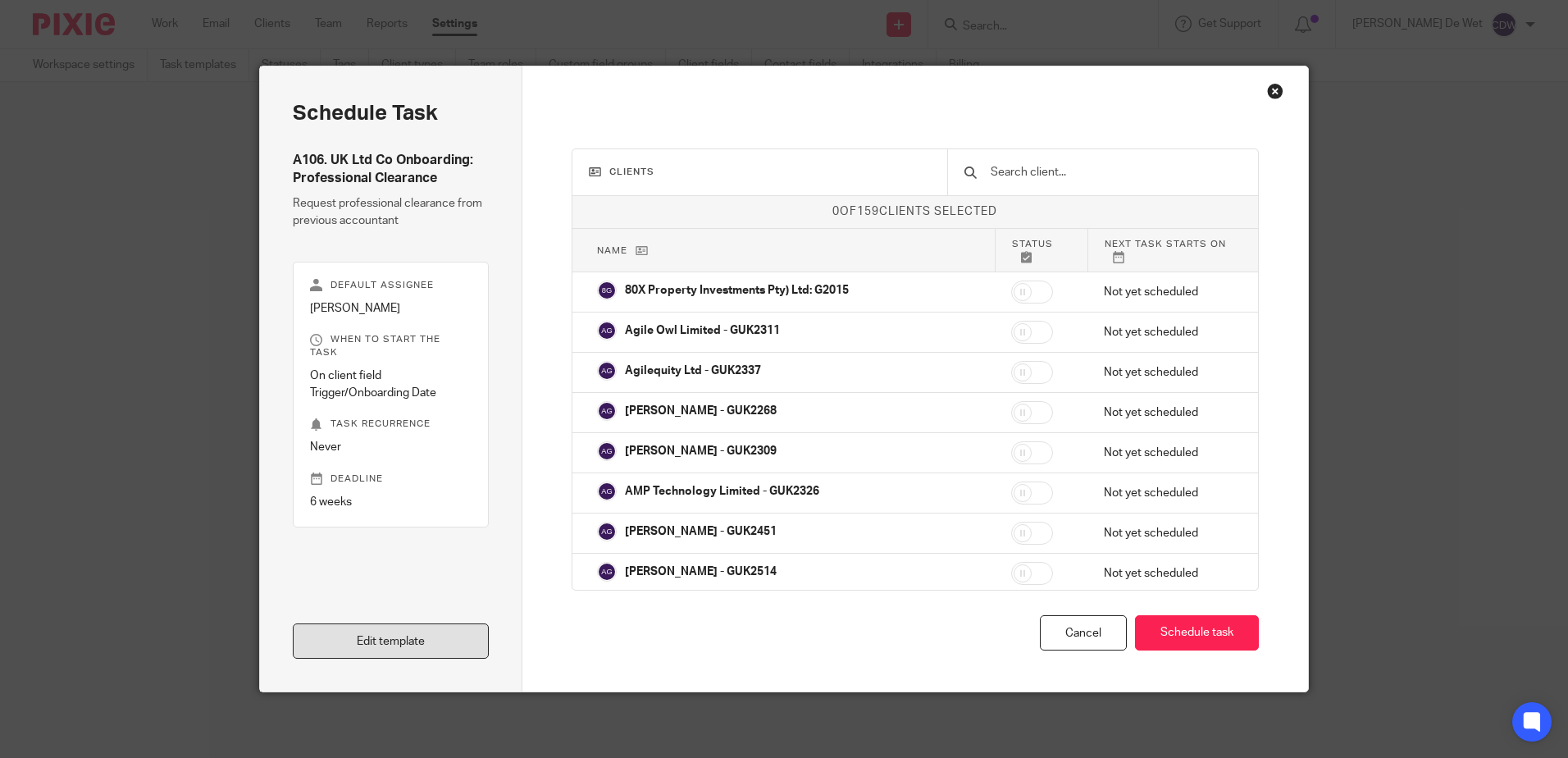
click at [429, 639] on link "Edit template" at bounding box center [391, 641] width 196 height 35
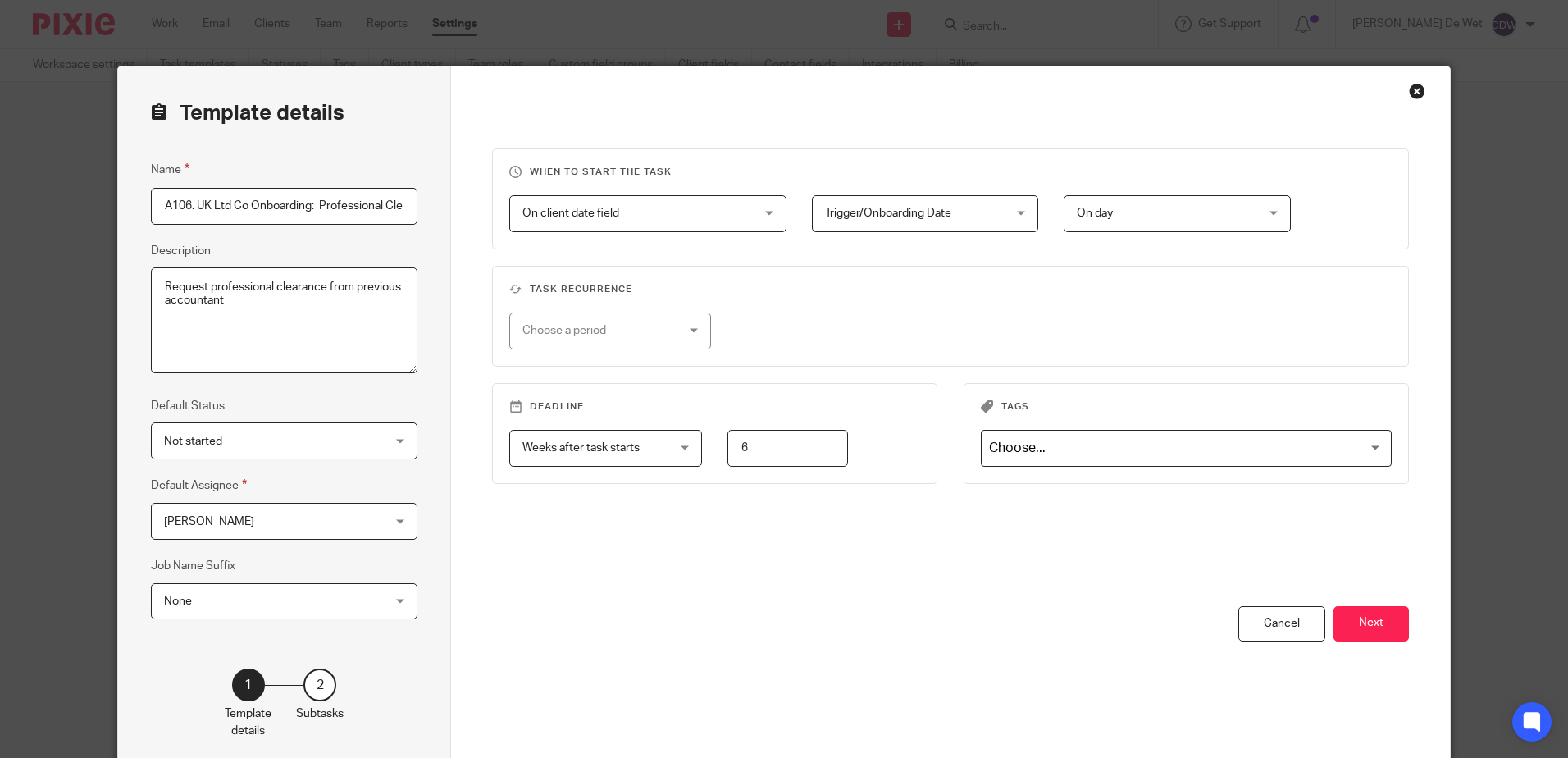
scroll to position [0, 37]
click at [1410, 95] on div "Close this dialog window" at bounding box center [1417, 90] width 17 height 17
